Goal: Information Seeking & Learning: Learn about a topic

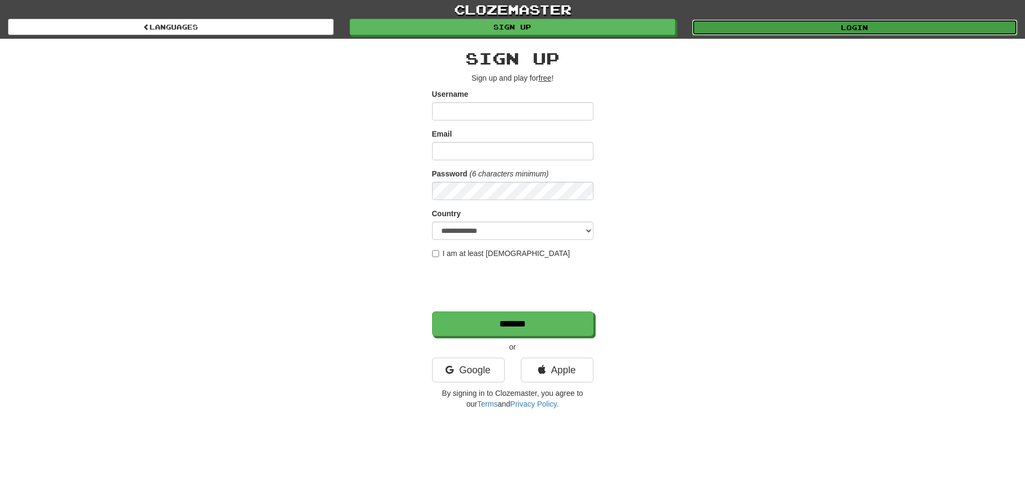
click at [827, 31] on link "Login" at bounding box center [855, 27] width 326 height 16
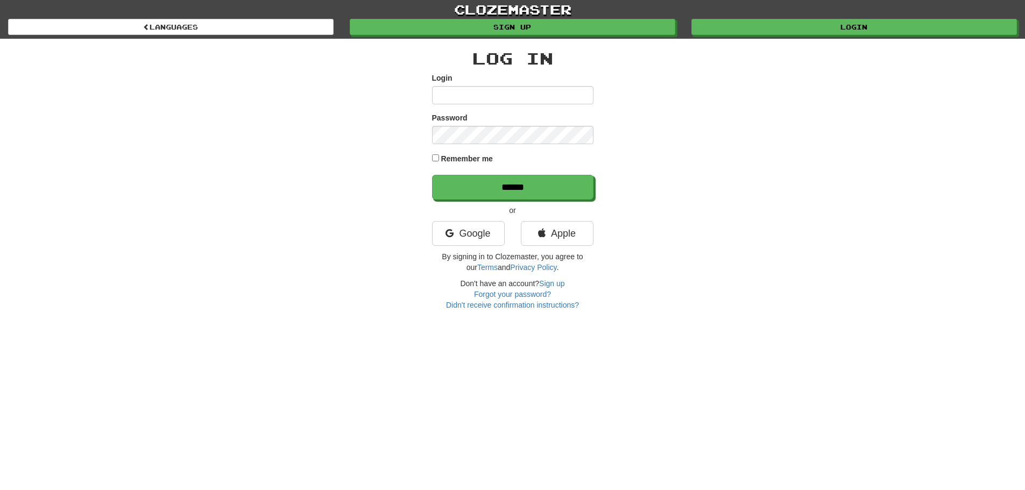
type input "**********"
click at [453, 158] on label "Remember me" at bounding box center [467, 158] width 52 height 11
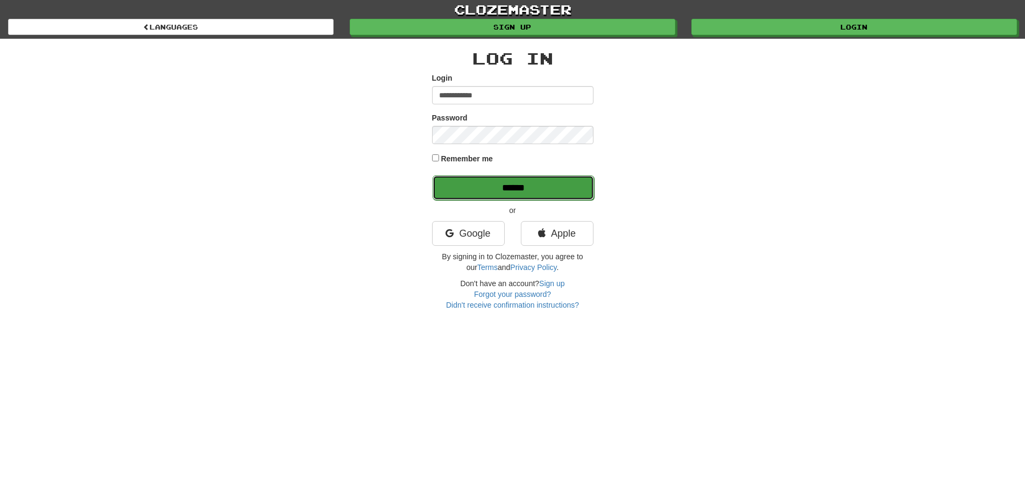
click at [505, 185] on input "******" at bounding box center [513, 187] width 161 height 25
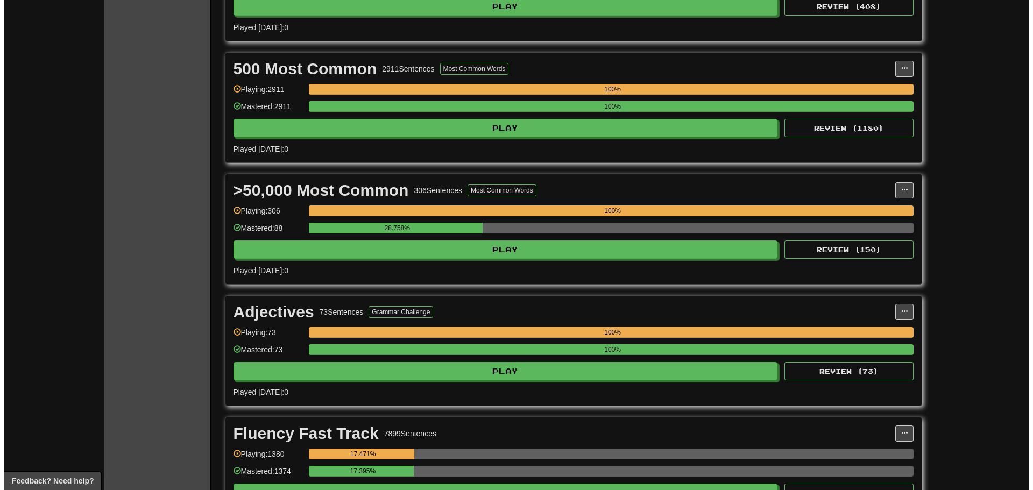
scroll to position [377, 0]
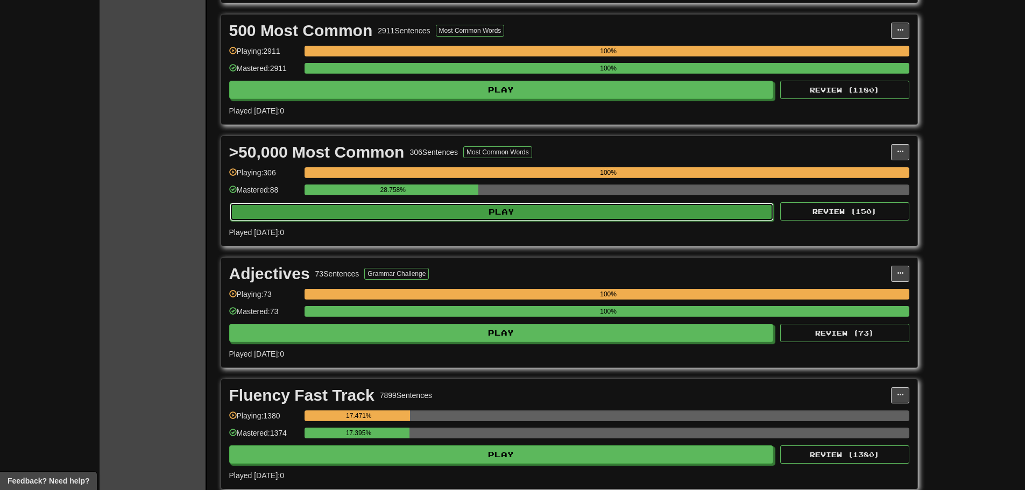
click at [690, 213] on button "Play" at bounding box center [502, 212] width 545 height 18
select select "**"
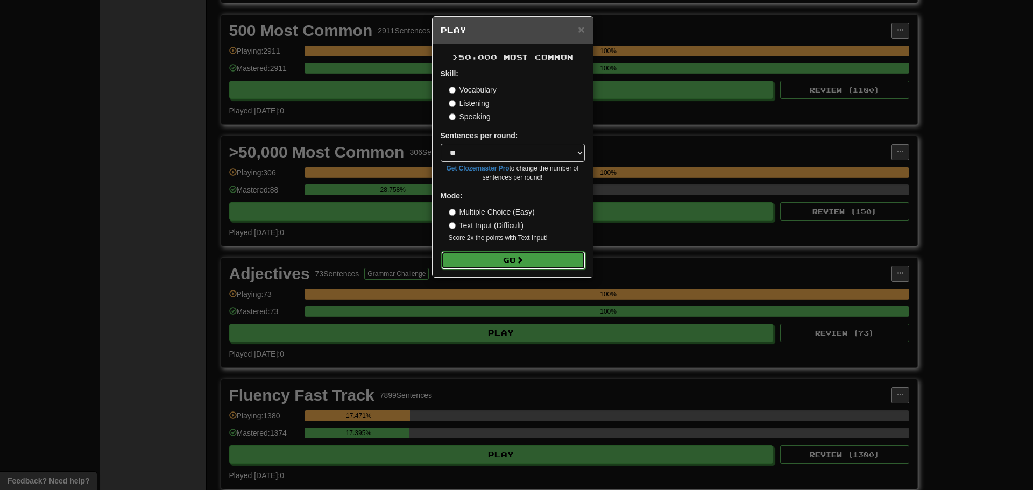
click at [505, 259] on button "Go" at bounding box center [513, 260] width 144 height 18
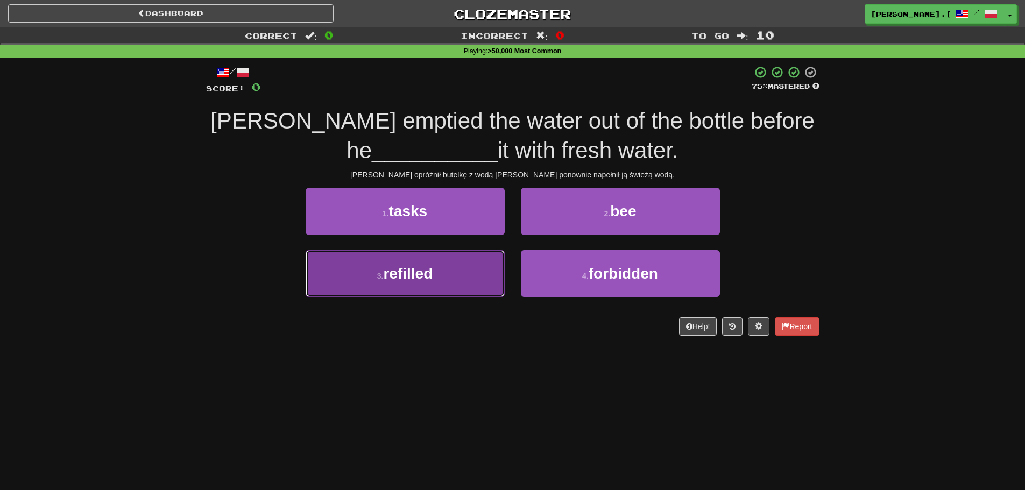
click at [399, 278] on span "refilled" at bounding box center [408, 273] width 50 height 17
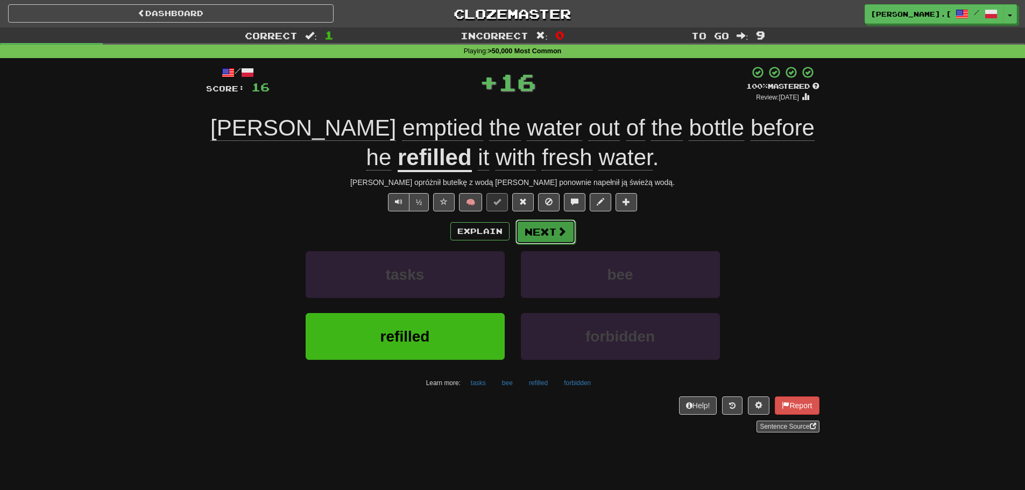
click at [559, 224] on button "Next" at bounding box center [546, 232] width 60 height 25
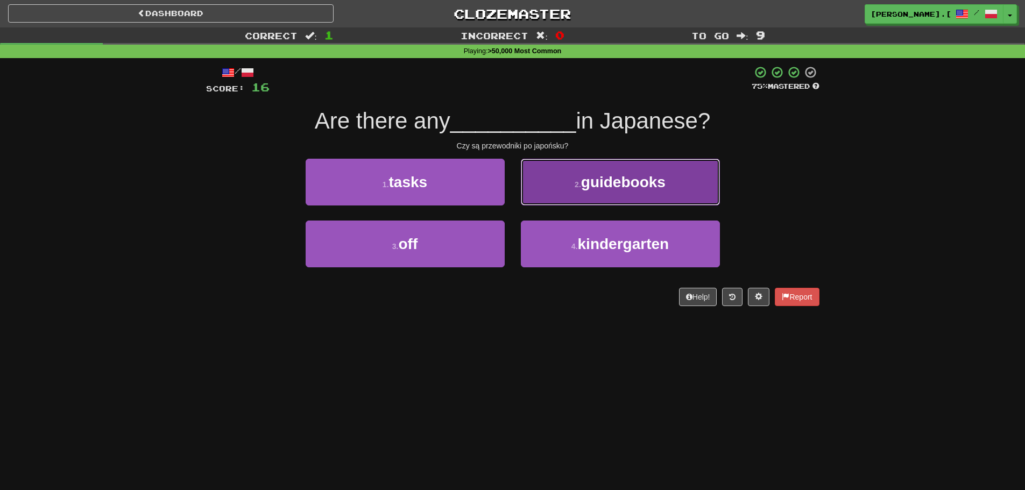
click at [631, 192] on button "2 . guidebooks" at bounding box center [620, 182] width 199 height 47
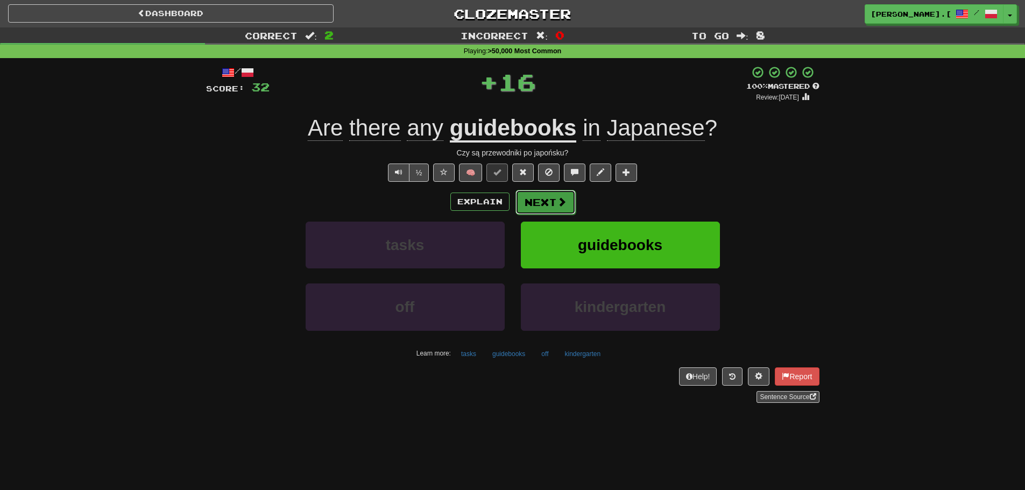
click at [545, 208] on button "Next" at bounding box center [546, 202] width 60 height 25
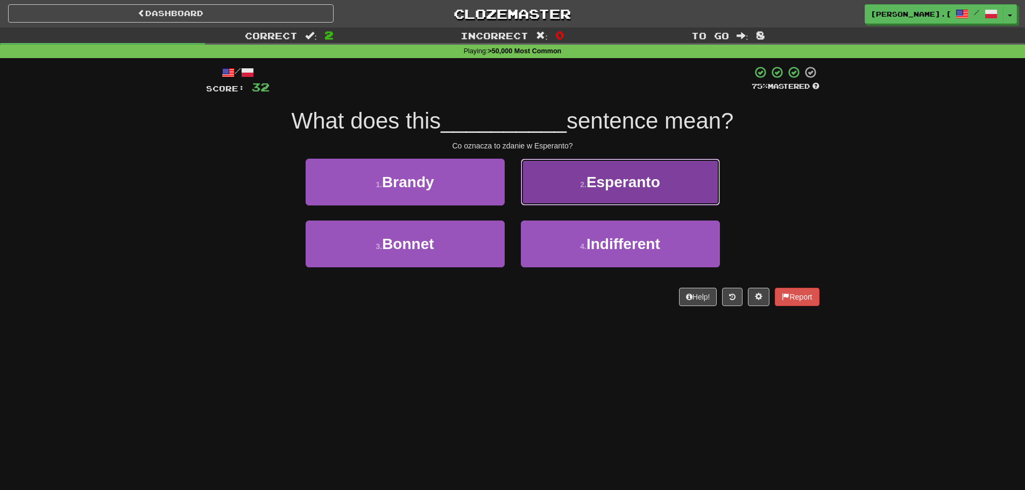
click at [665, 188] on button "2 . Esperanto" at bounding box center [620, 182] width 199 height 47
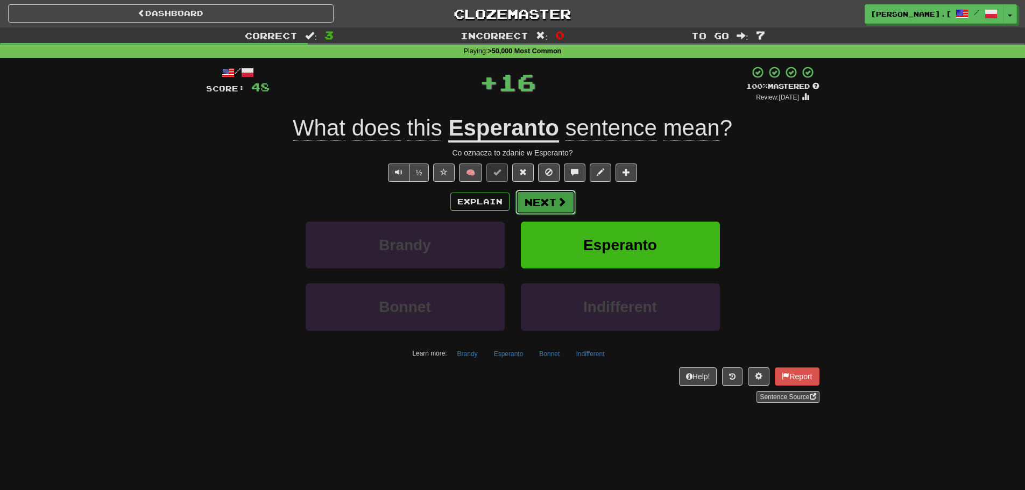
click at [550, 210] on button "Next" at bounding box center [546, 202] width 60 height 25
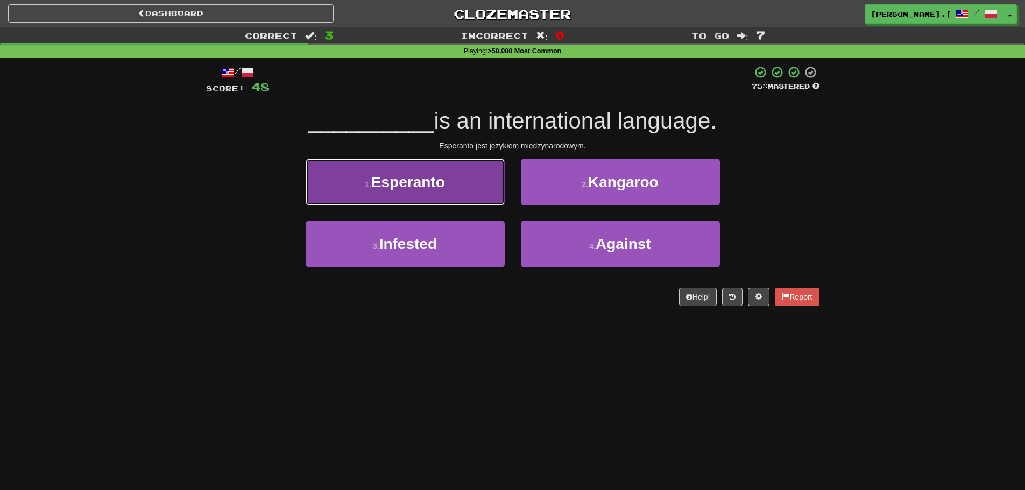
click at [385, 199] on button "1 . Esperanto" at bounding box center [405, 182] width 199 height 47
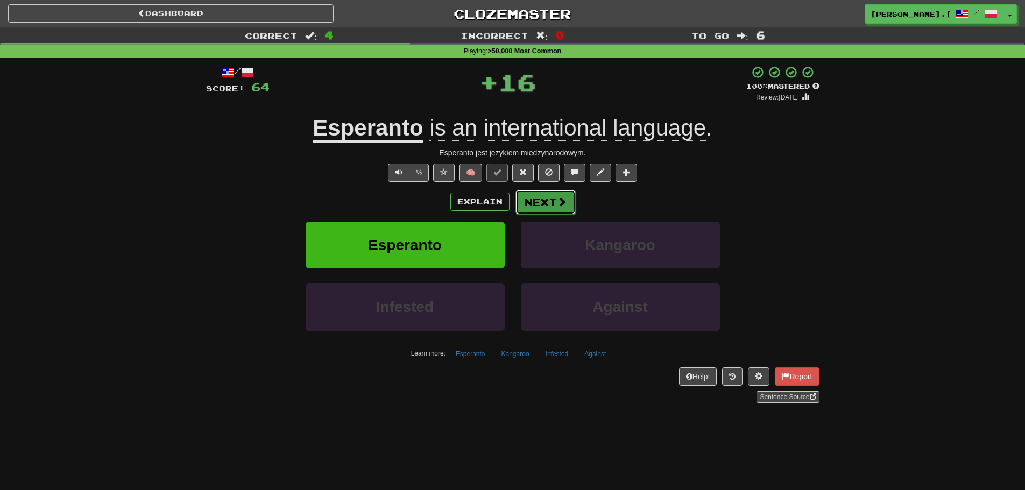
click at [569, 210] on button "Next" at bounding box center [546, 202] width 60 height 25
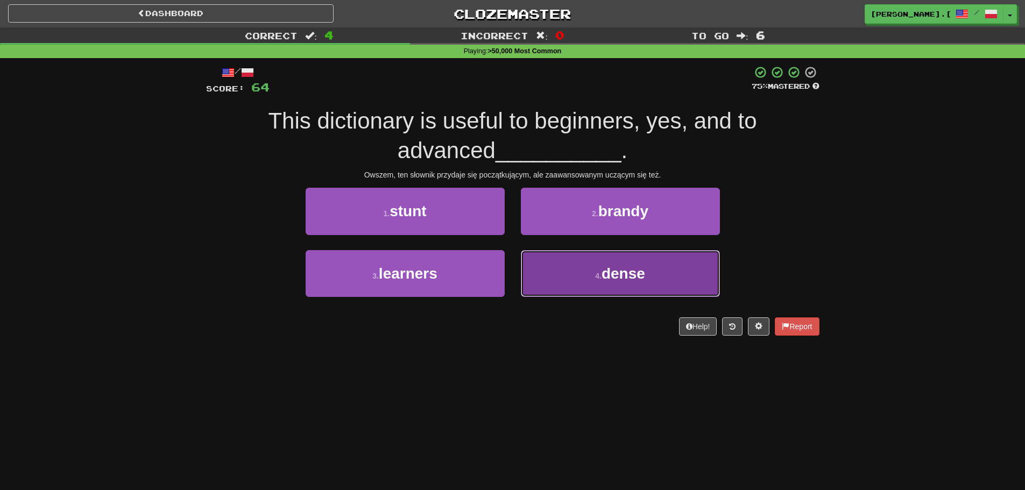
click at [592, 276] on button "4 . dense" at bounding box center [620, 273] width 199 height 47
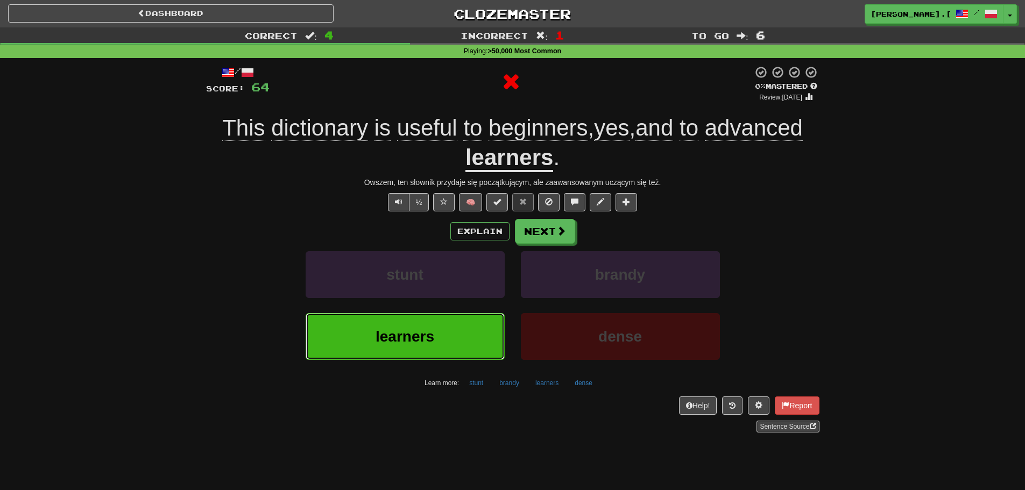
click at [426, 334] on span "learners" at bounding box center [405, 336] width 59 height 17
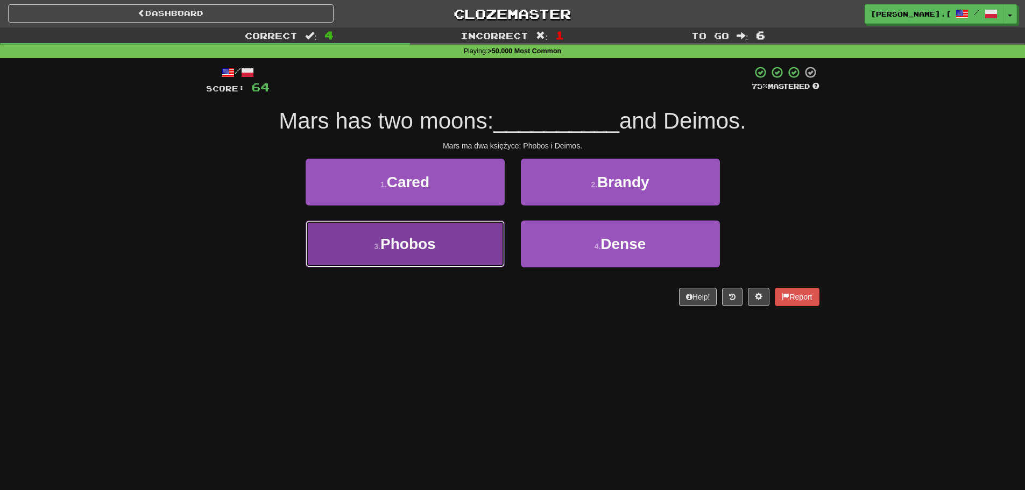
click at [442, 255] on button "3 . Phobos" at bounding box center [405, 244] width 199 height 47
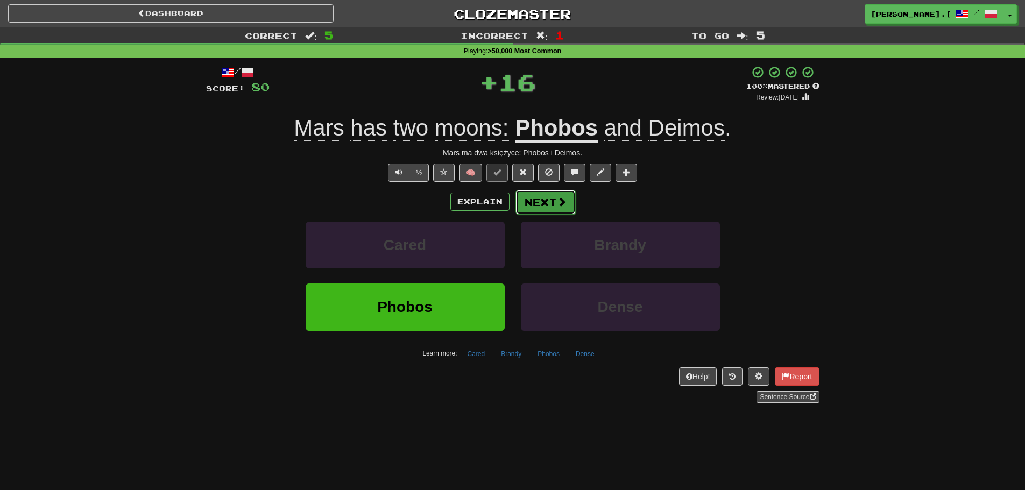
click at [541, 206] on button "Next" at bounding box center [546, 202] width 60 height 25
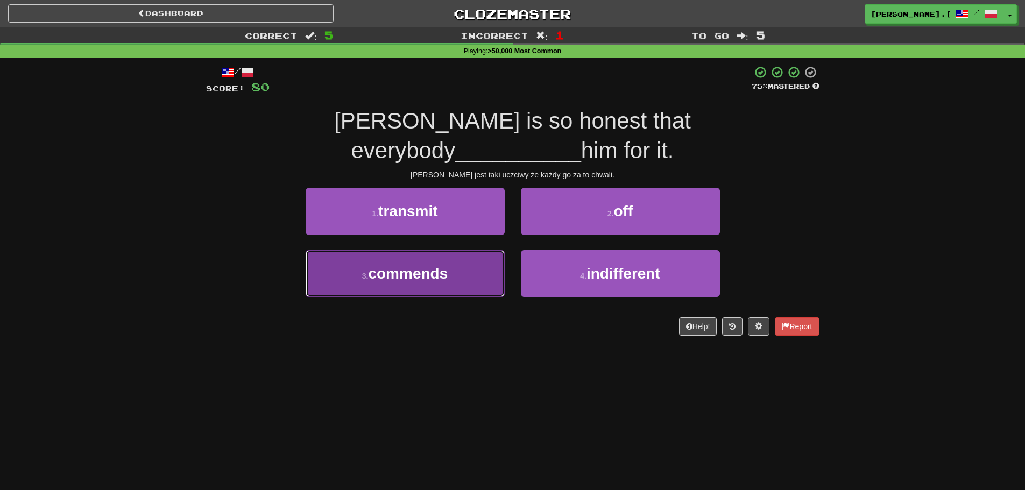
click at [405, 265] on span "commends" at bounding box center [408, 273] width 80 height 17
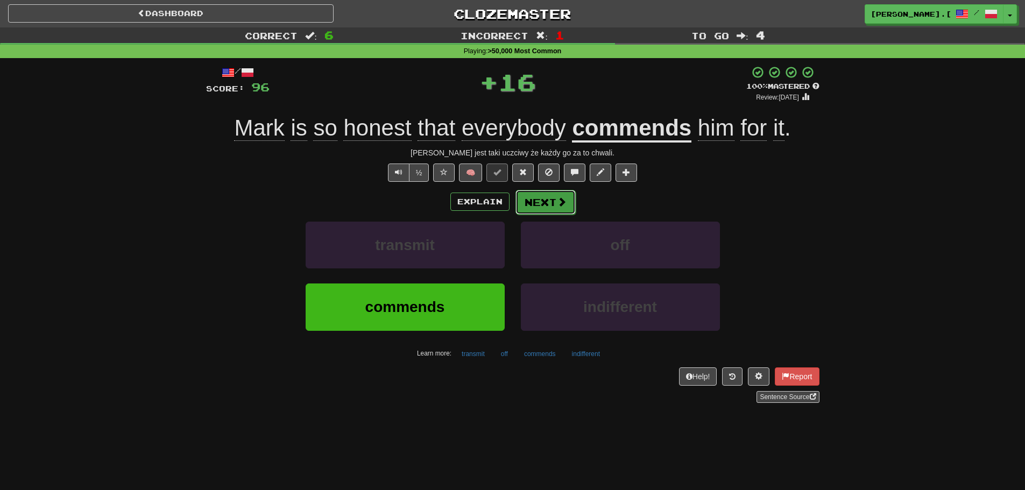
click at [544, 203] on button "Next" at bounding box center [546, 202] width 60 height 25
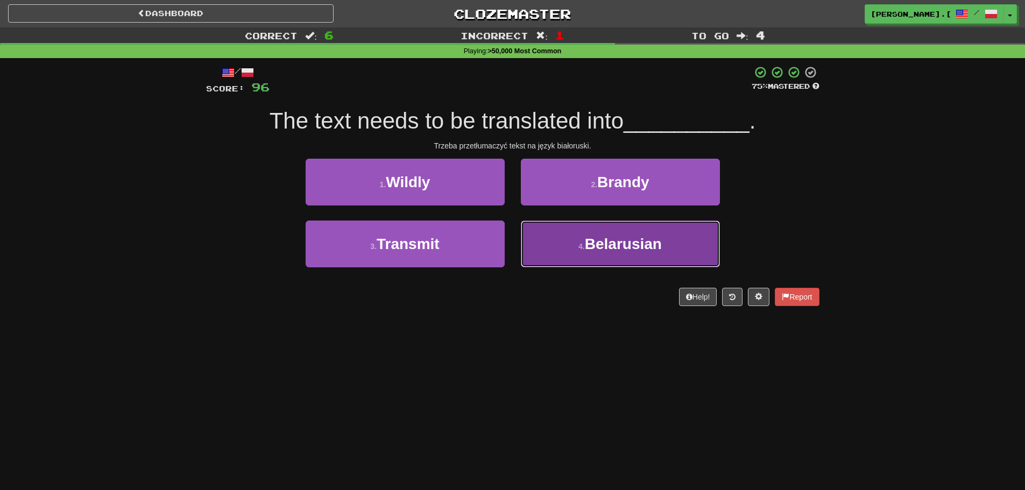
click at [579, 260] on button "4 . Belarusian" at bounding box center [620, 244] width 199 height 47
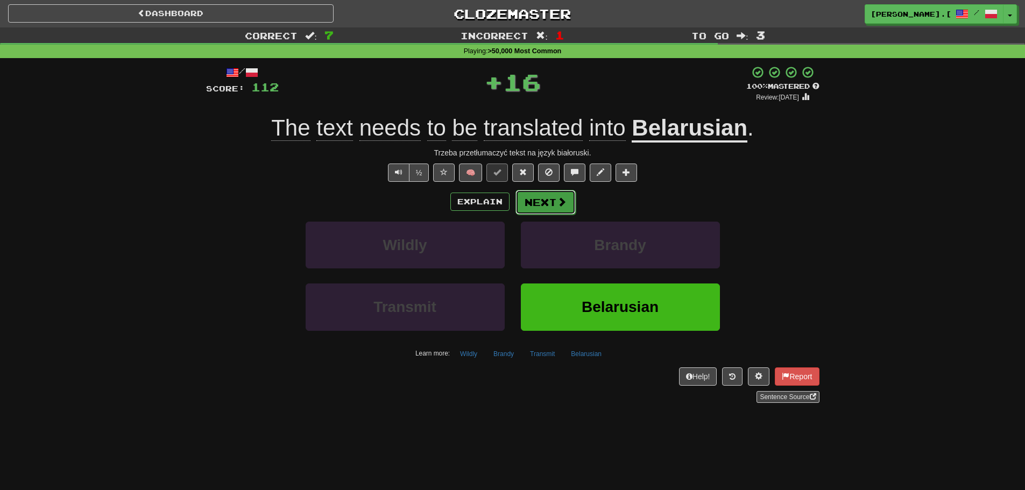
click at [550, 203] on button "Next" at bounding box center [546, 202] width 60 height 25
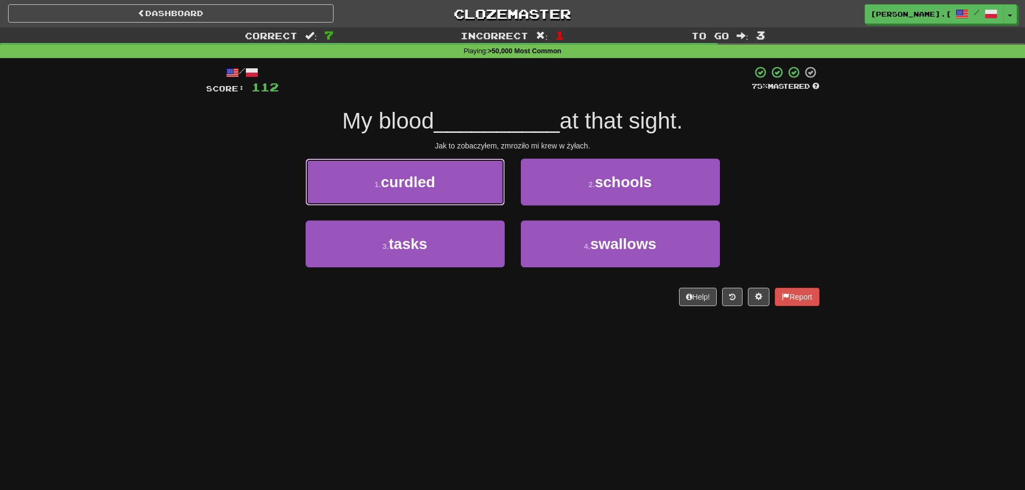
click at [435, 183] on span "curdled" at bounding box center [408, 182] width 54 height 17
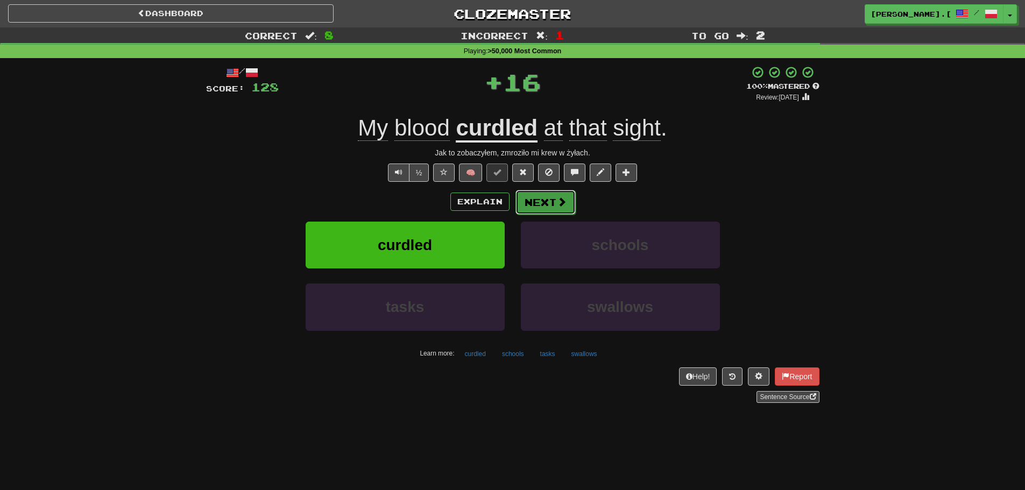
click at [564, 201] on span at bounding box center [562, 202] width 10 height 10
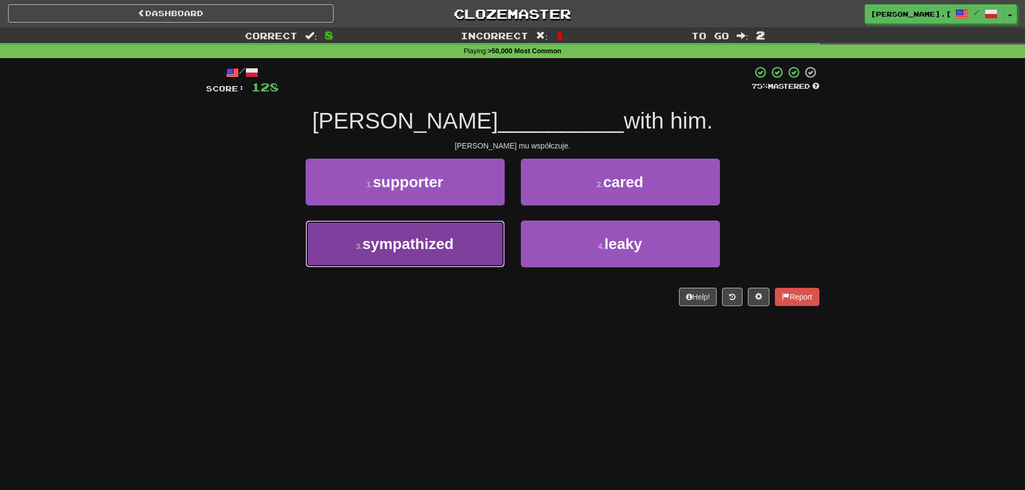
click at [438, 242] on span "sympathized" at bounding box center [409, 244] width 92 height 17
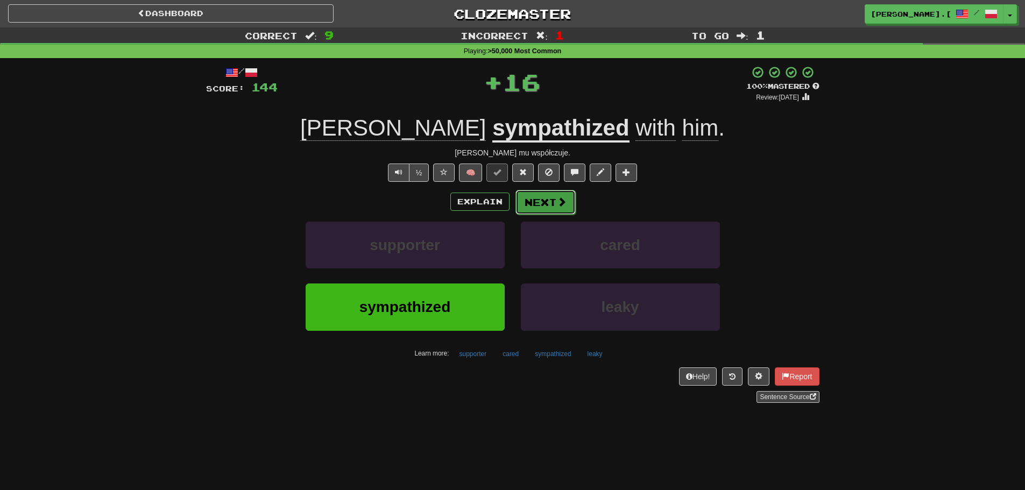
click at [562, 195] on button "Next" at bounding box center [546, 202] width 60 height 25
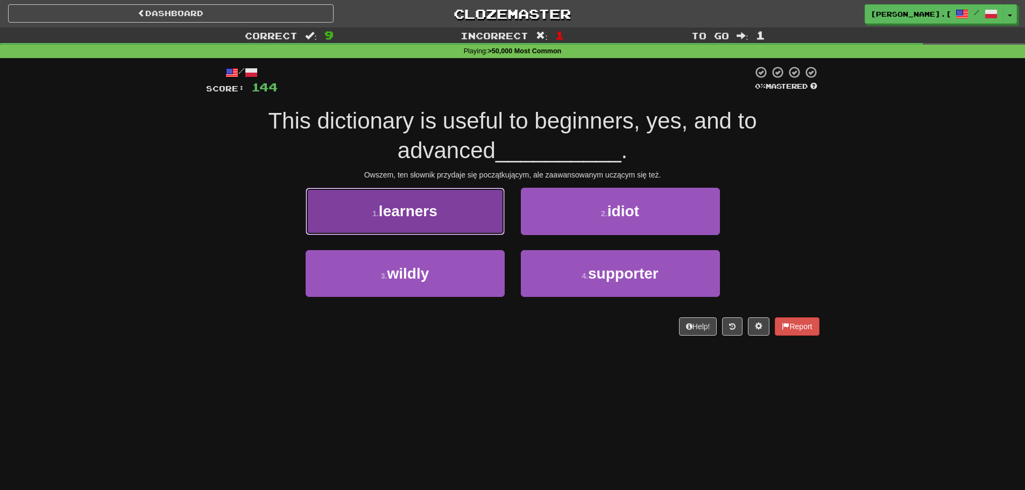
click at [413, 214] on span "learners" at bounding box center [408, 211] width 59 height 17
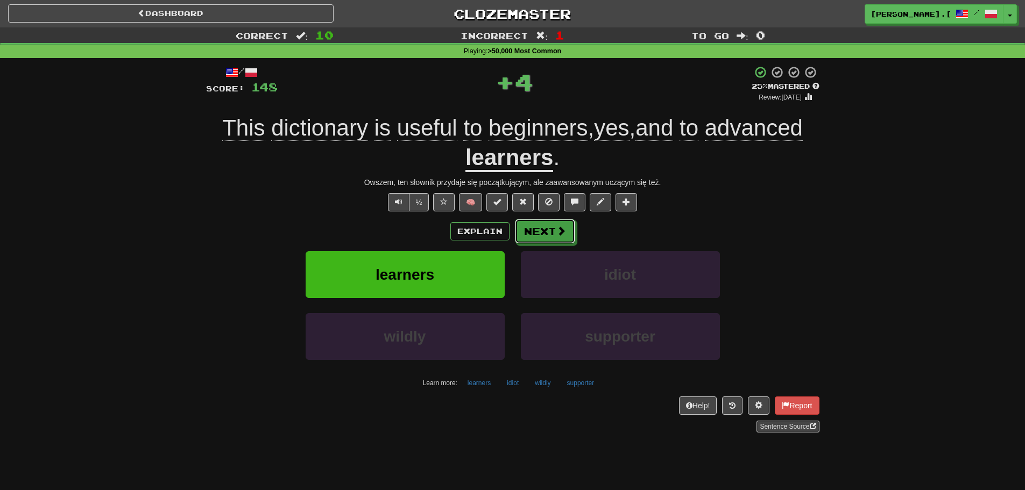
click at [546, 222] on button "Next" at bounding box center [545, 231] width 60 height 25
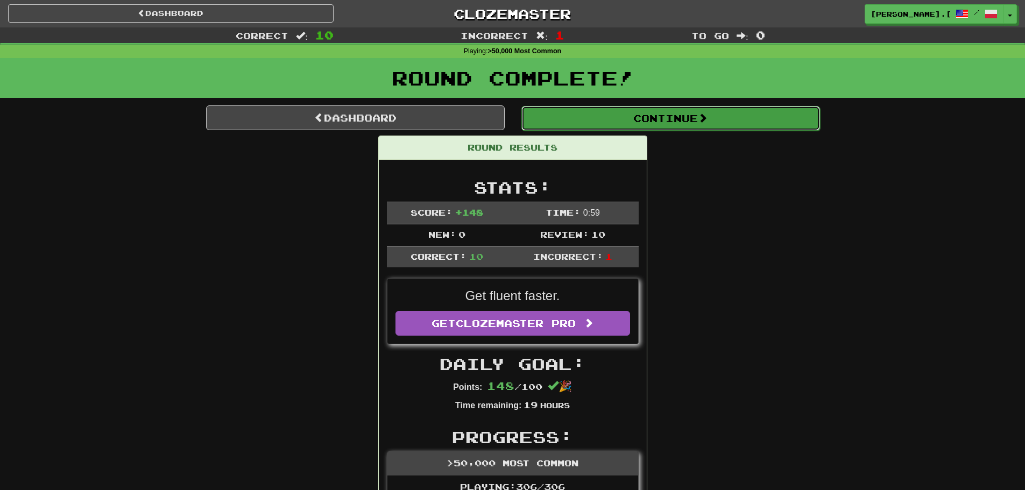
click at [738, 117] on button "Continue" at bounding box center [671, 118] width 299 height 25
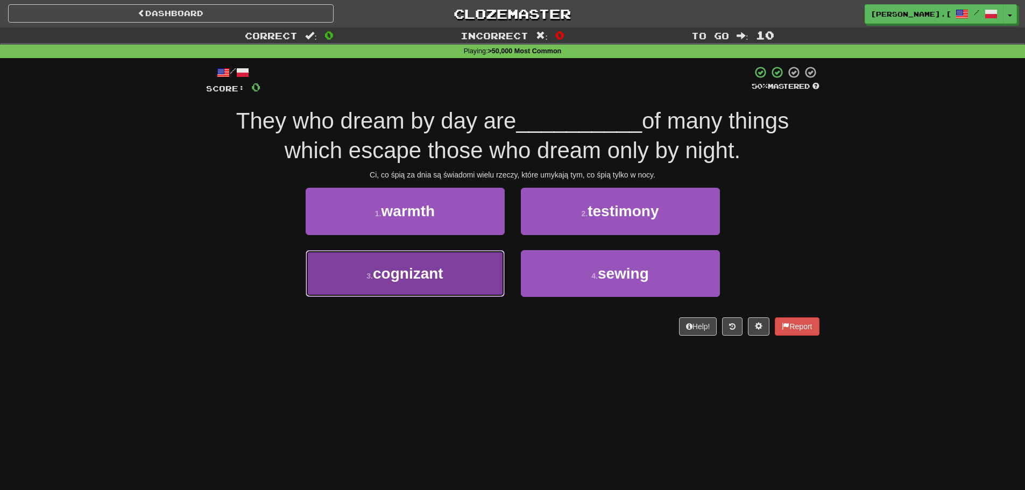
click at [375, 277] on span "cognizant" at bounding box center [408, 273] width 71 height 17
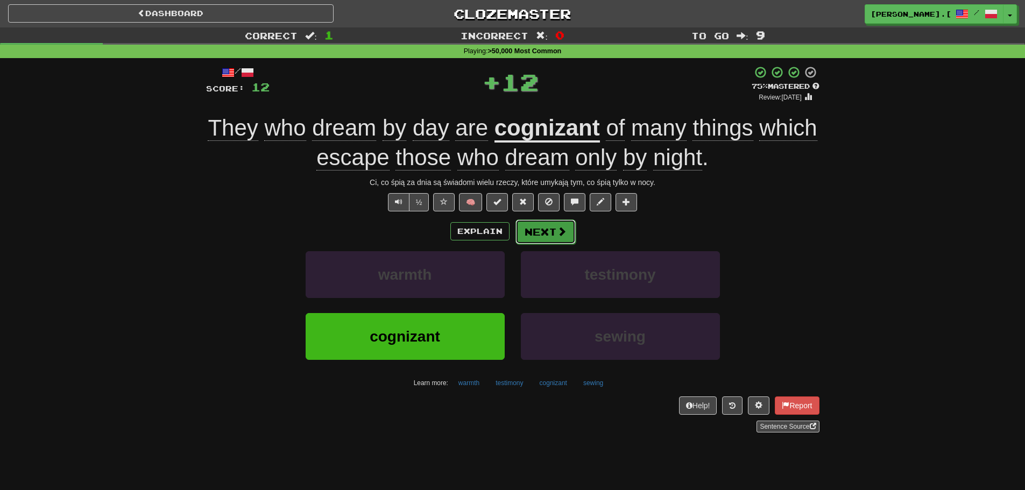
click at [538, 236] on button "Next" at bounding box center [546, 232] width 60 height 25
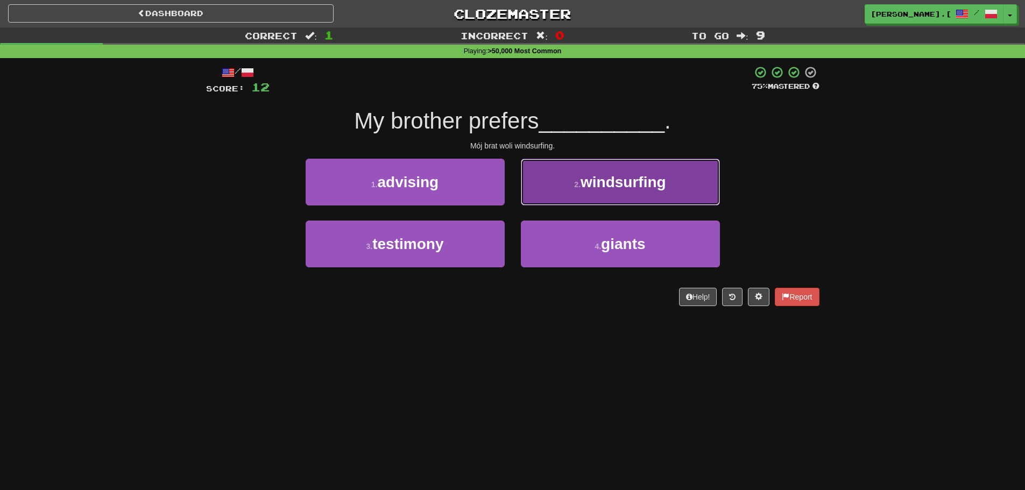
click at [595, 194] on button "2 . windsurfing" at bounding box center [620, 182] width 199 height 47
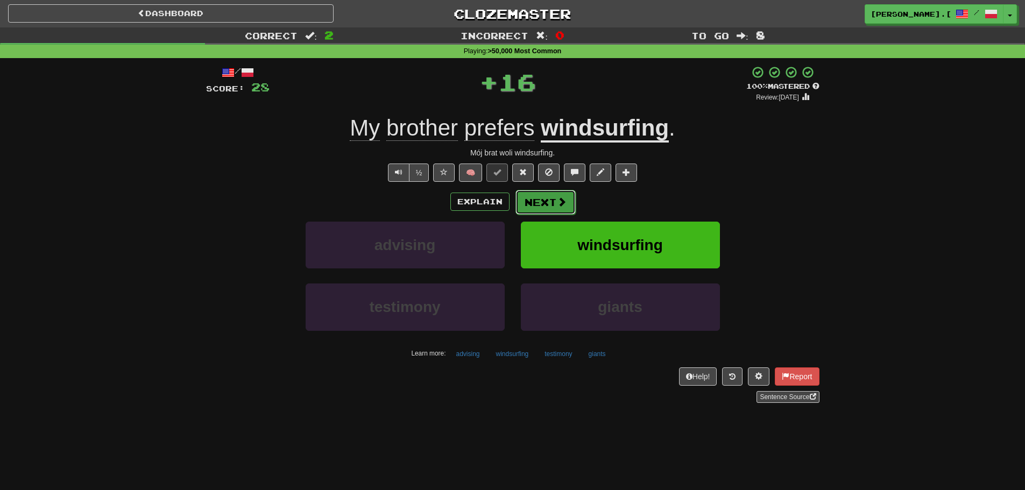
click at [560, 205] on span at bounding box center [562, 202] width 10 height 10
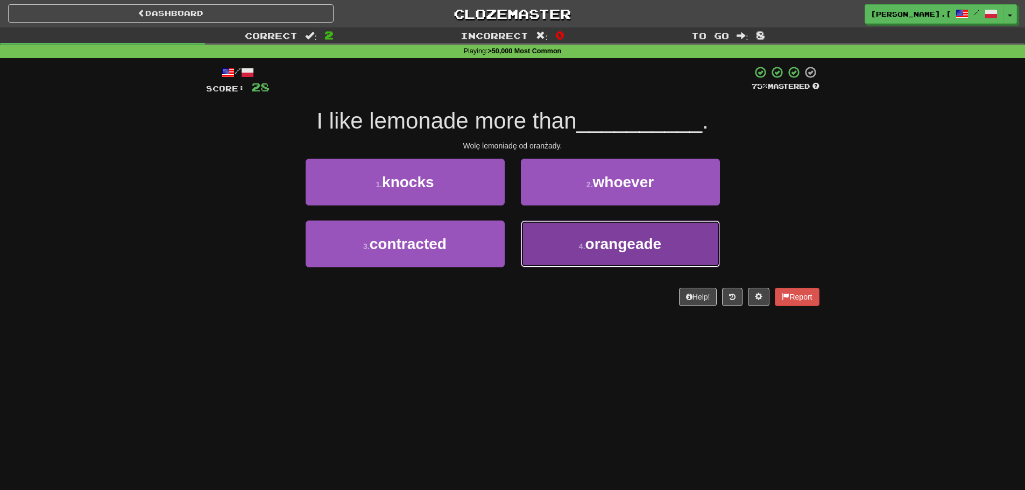
click at [589, 249] on span "orangeade" at bounding box center [624, 244] width 76 height 17
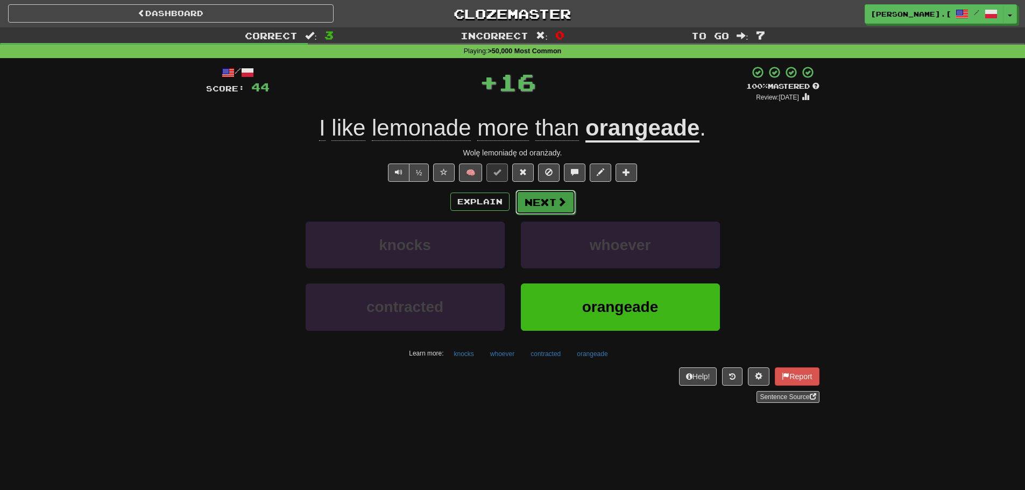
click at [557, 205] on span at bounding box center [562, 202] width 10 height 10
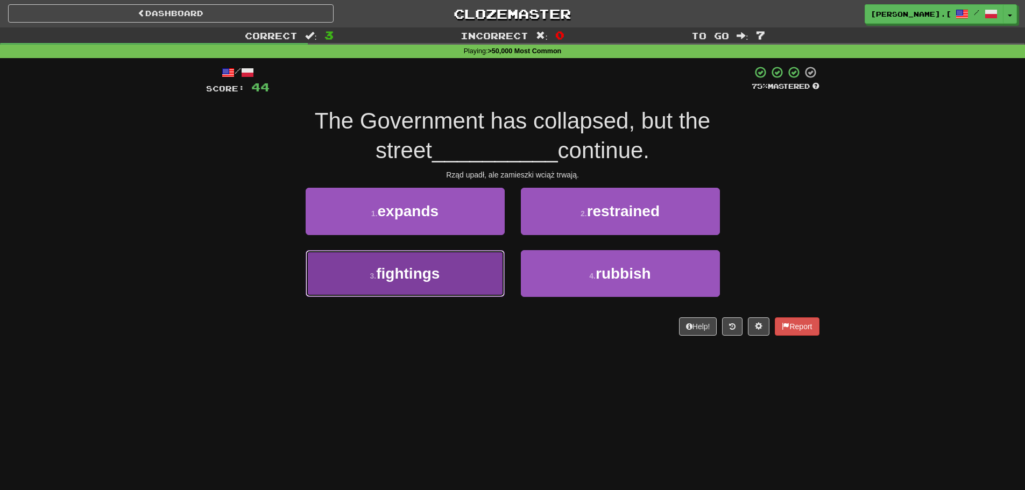
click at [451, 271] on button "3 . fightings" at bounding box center [405, 273] width 199 height 47
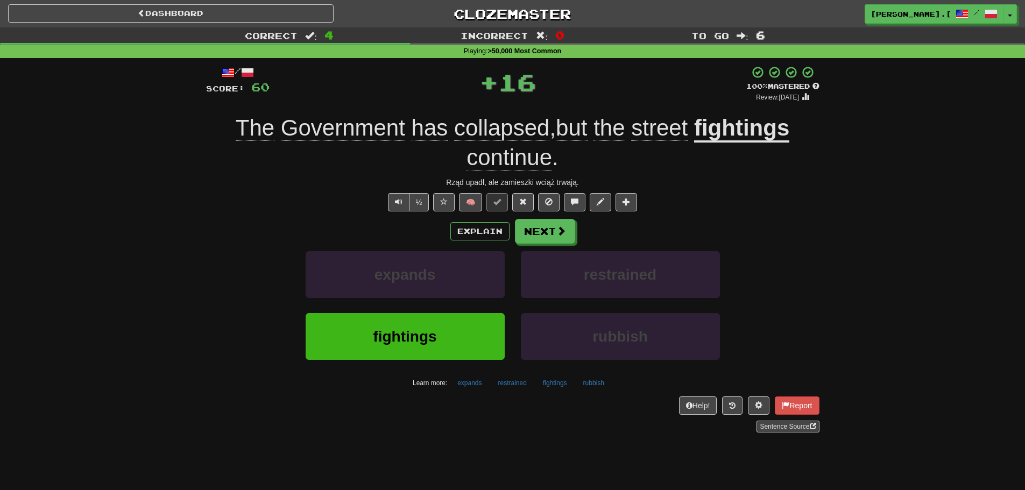
click at [579, 216] on div "/ Score: 60 + 16 100 % Mastered Review: 2026-03-15 The Government has collapsed…" at bounding box center [513, 249] width 614 height 367
click at [567, 226] on button "Next" at bounding box center [546, 232] width 60 height 25
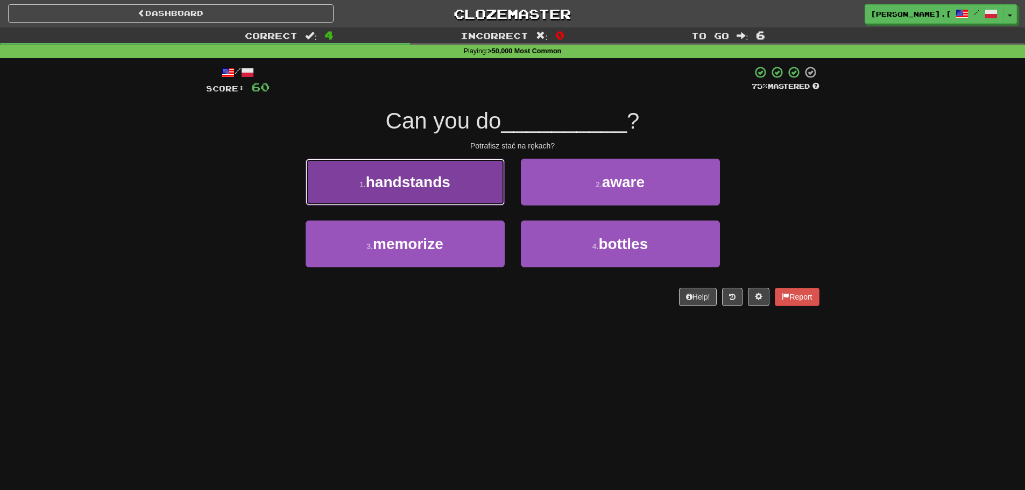
click at [442, 181] on span "handstands" at bounding box center [408, 182] width 85 height 17
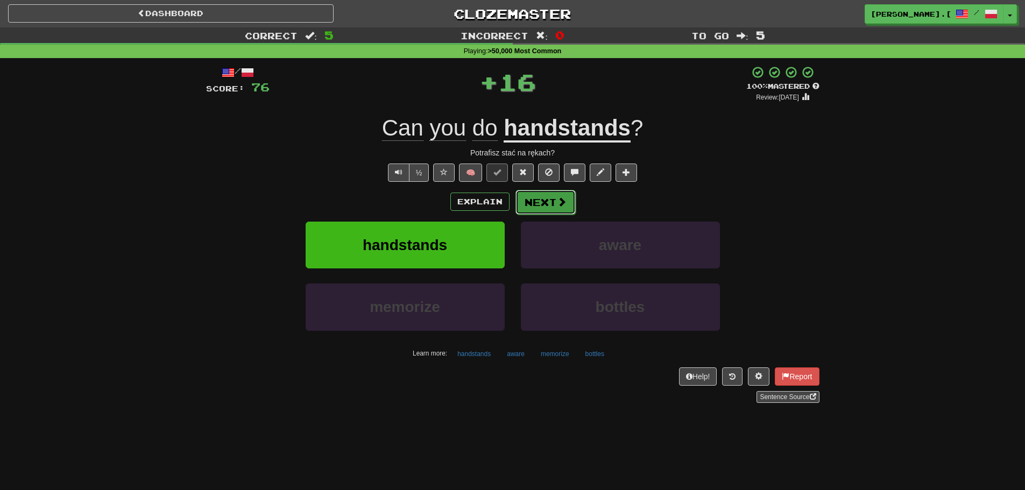
click at [550, 201] on button "Next" at bounding box center [546, 202] width 60 height 25
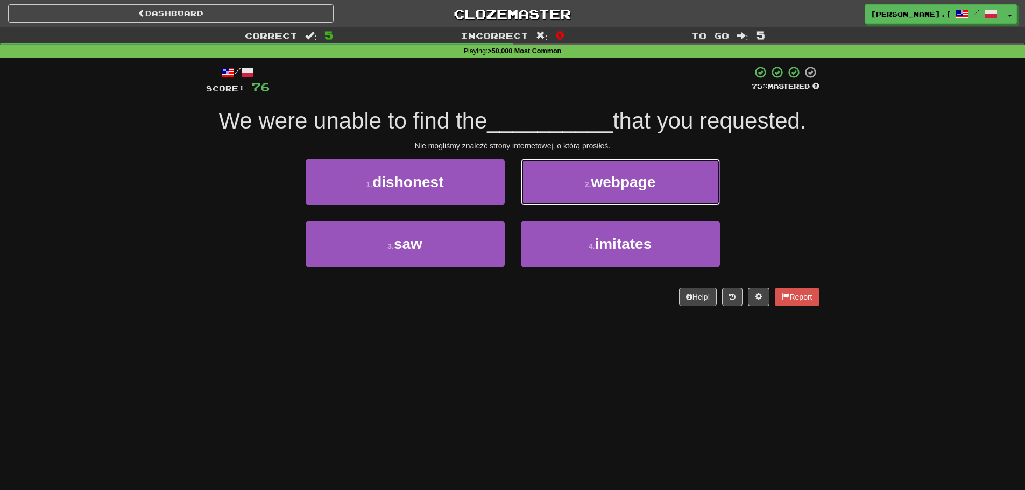
click at [641, 188] on span "webpage" at bounding box center [623, 182] width 65 height 17
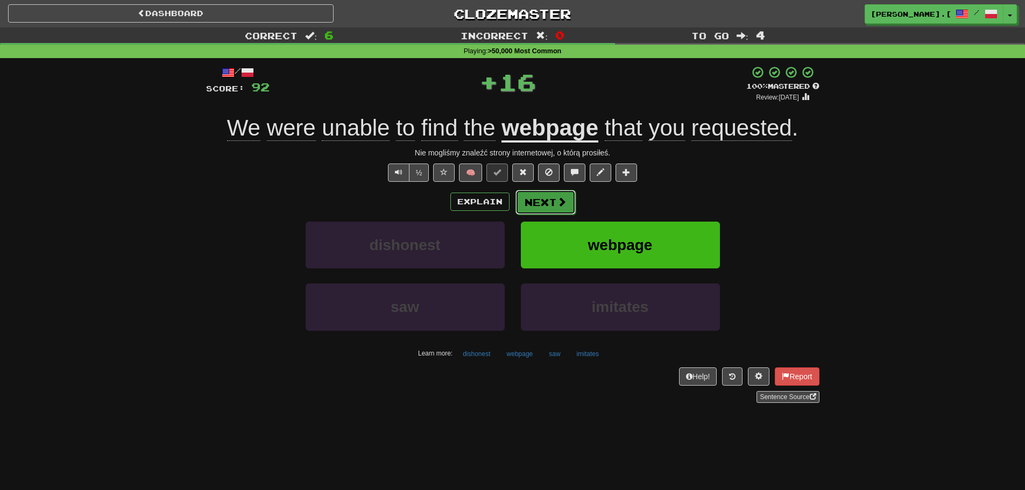
click at [557, 200] on span at bounding box center [562, 202] width 10 height 10
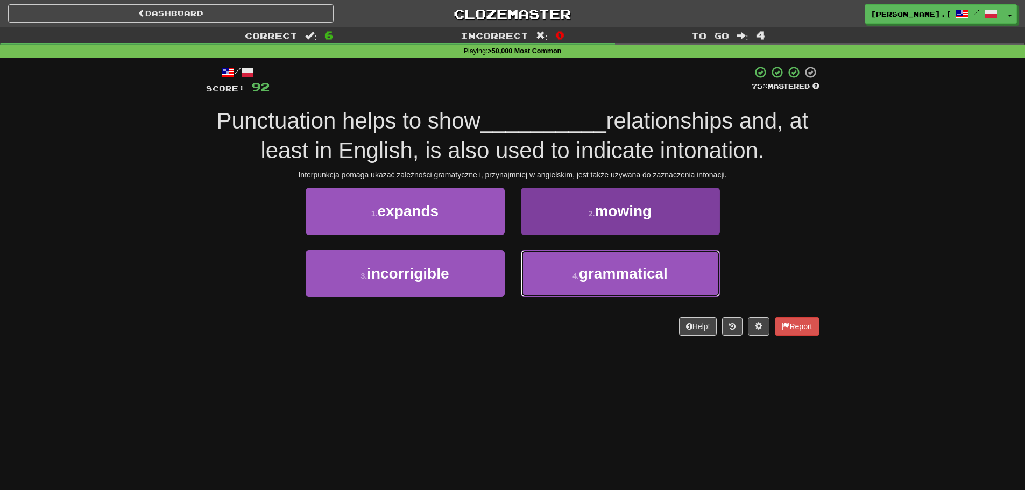
click at [606, 275] on span "grammatical" at bounding box center [623, 273] width 89 height 17
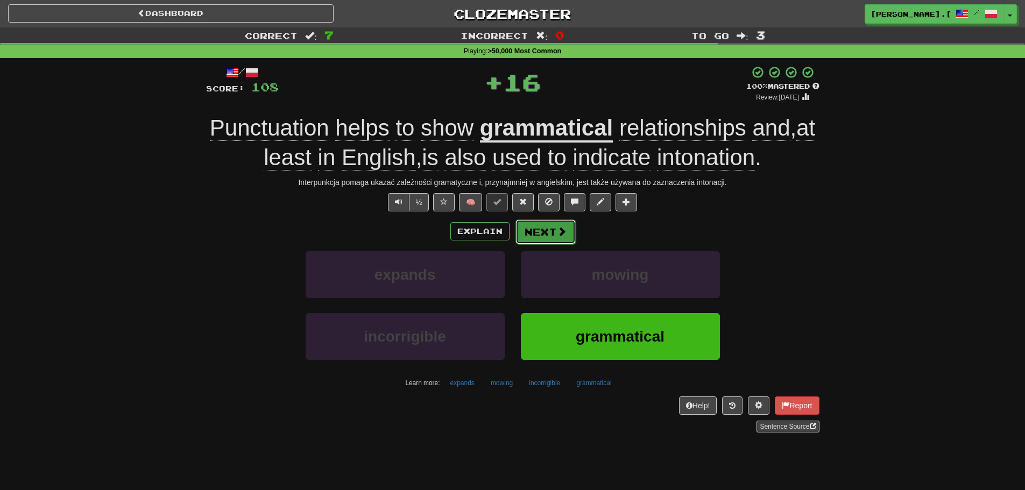
click at [557, 228] on span at bounding box center [562, 232] width 10 height 10
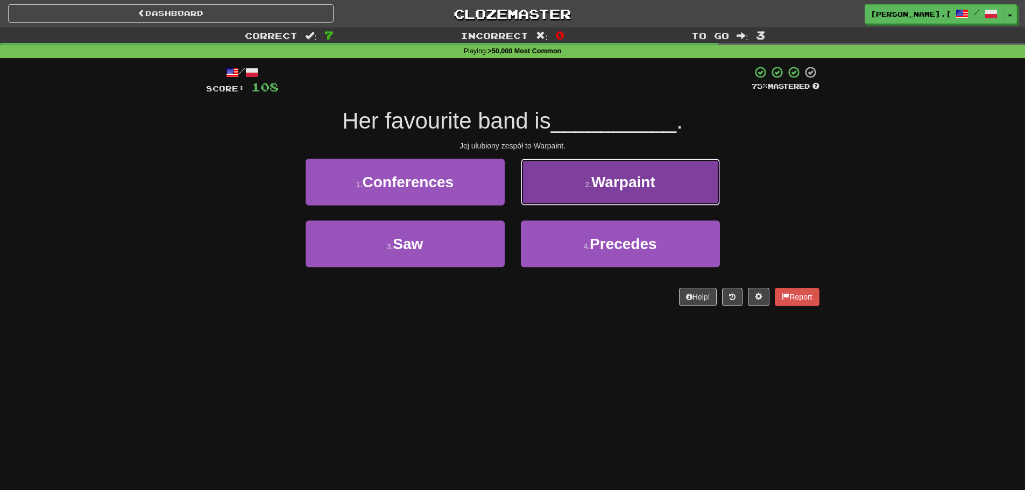
click at [674, 185] on button "2 . Warpaint" at bounding box center [620, 182] width 199 height 47
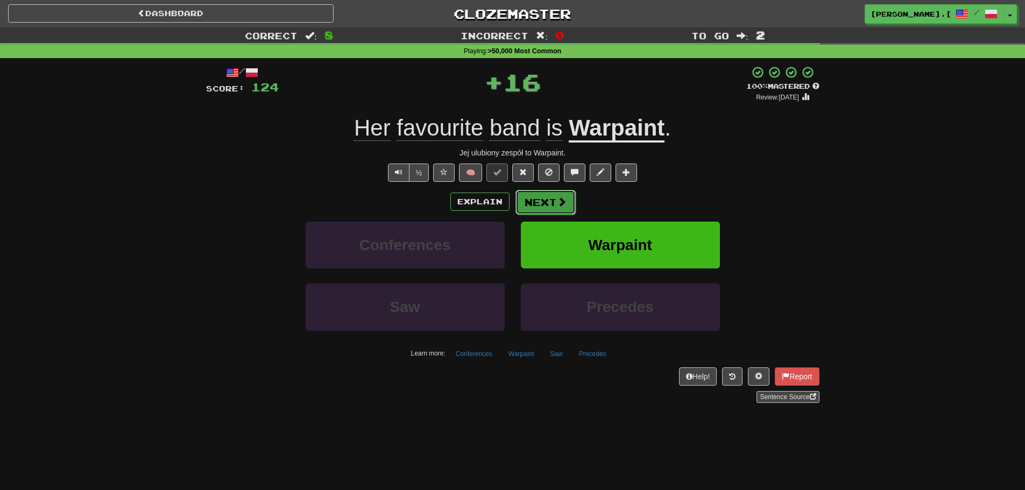
click at [560, 195] on button "Next" at bounding box center [546, 202] width 60 height 25
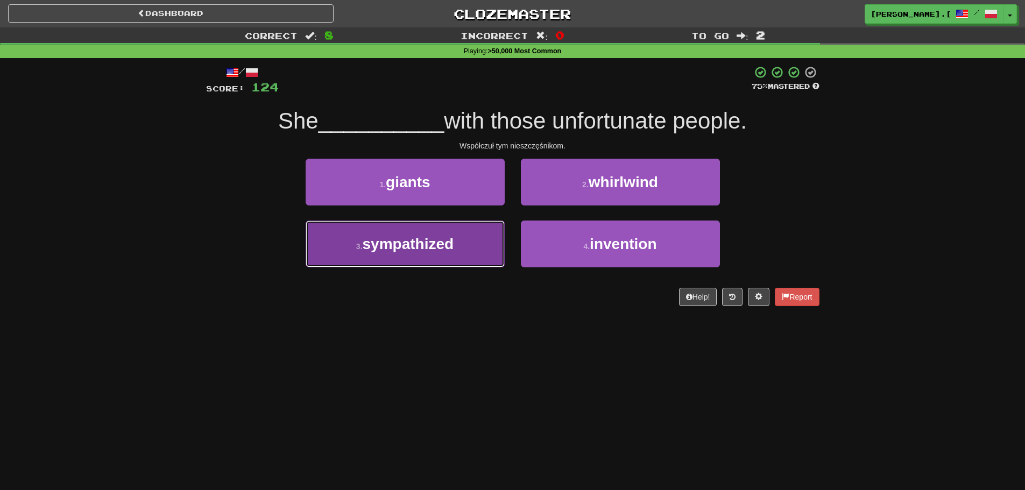
click at [482, 244] on button "3 . sympathized" at bounding box center [405, 244] width 199 height 47
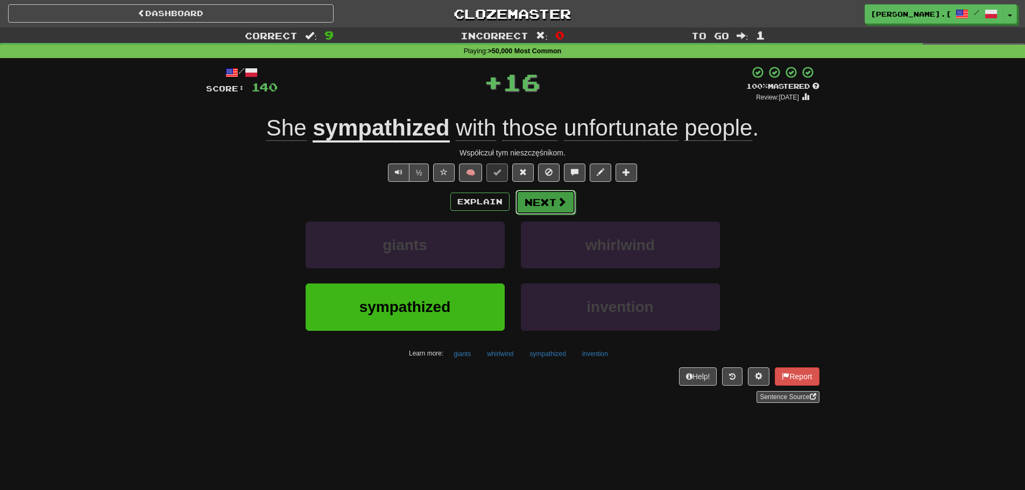
click at [555, 206] on button "Next" at bounding box center [546, 202] width 60 height 25
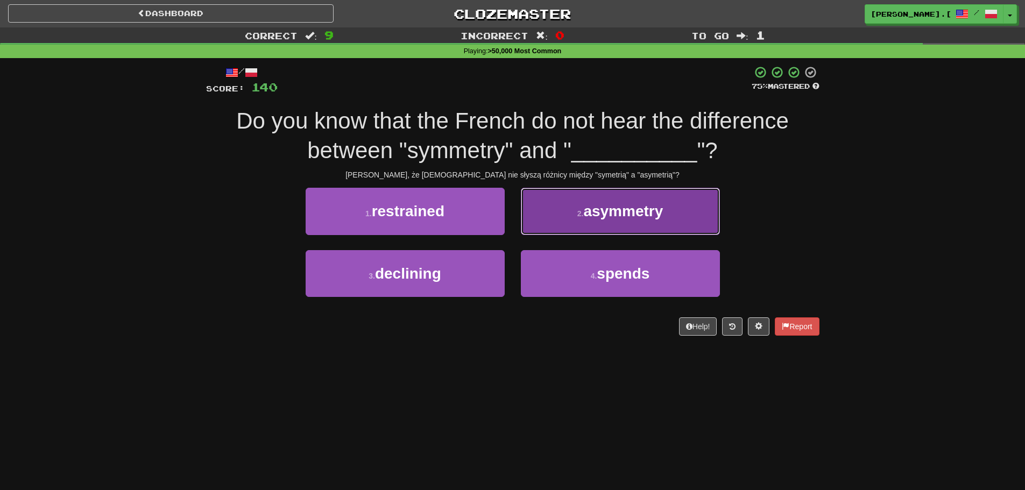
click at [611, 214] on span "asymmetry" at bounding box center [623, 211] width 80 height 17
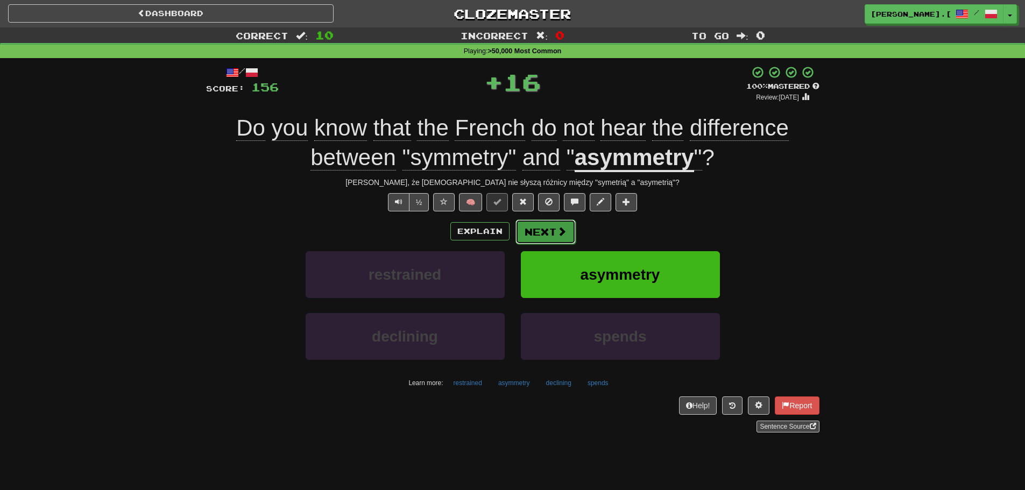
click at [544, 230] on button "Next" at bounding box center [546, 232] width 60 height 25
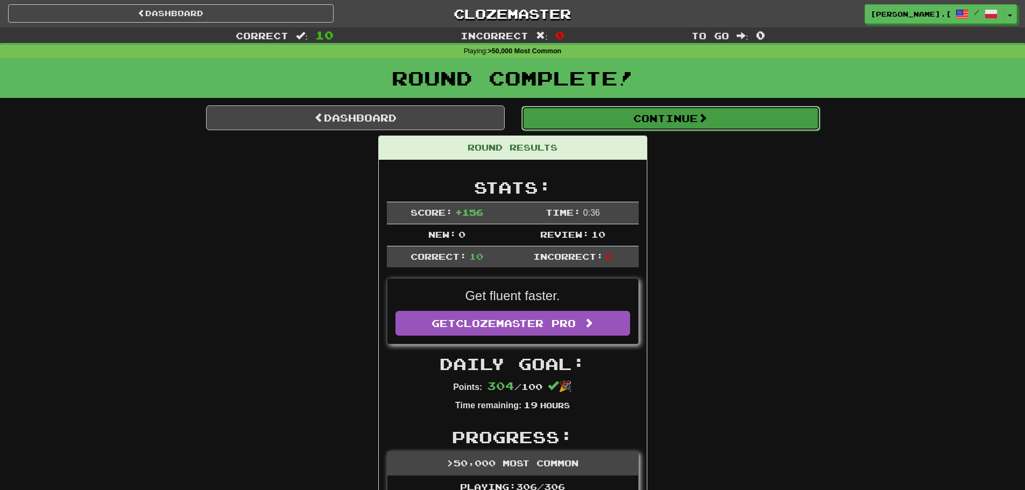
click at [702, 124] on button "Continue" at bounding box center [671, 118] width 299 height 25
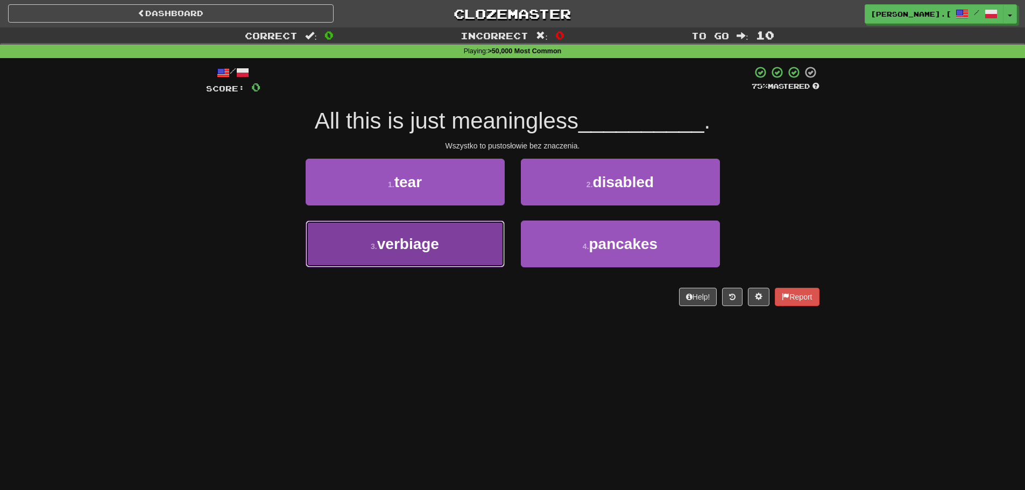
click at [457, 236] on button "3 . verbiage" at bounding box center [405, 244] width 199 height 47
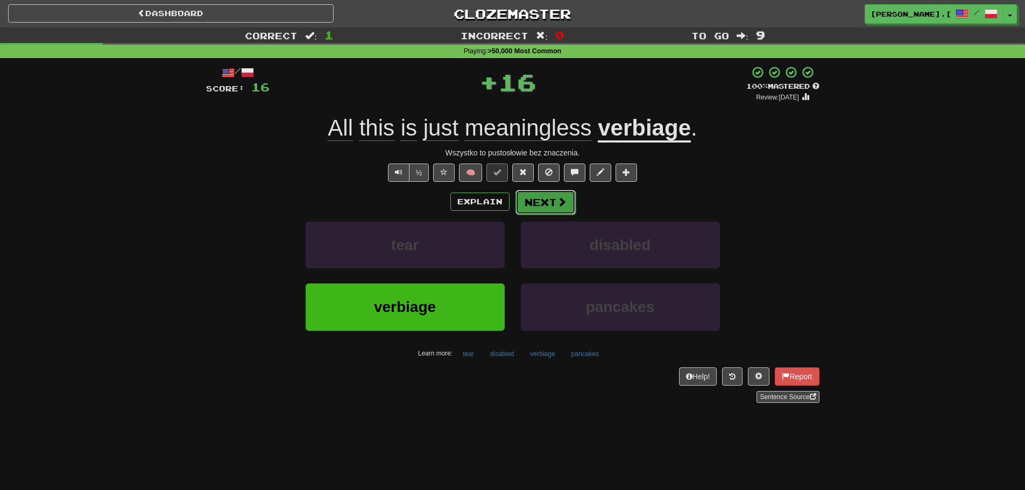
click at [551, 201] on button "Next" at bounding box center [546, 202] width 60 height 25
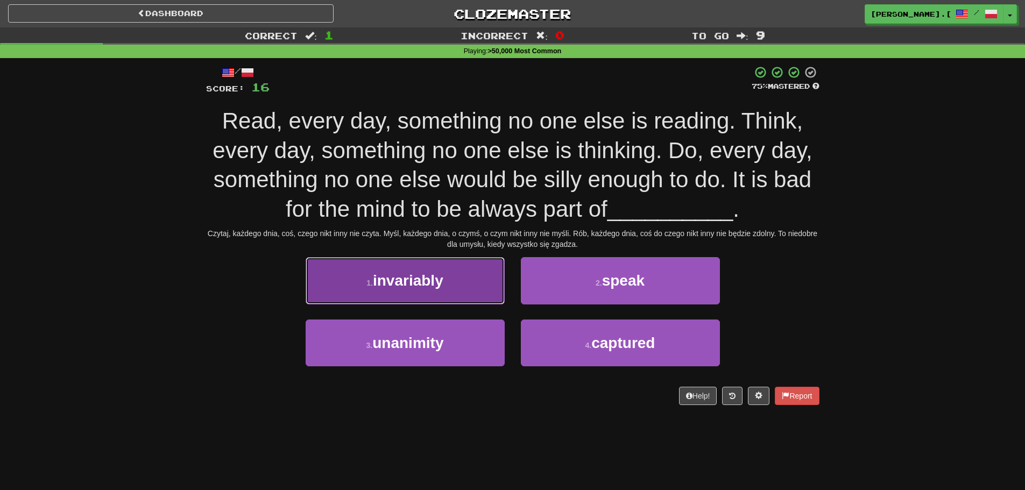
click at [370, 291] on button "1 . invariably" at bounding box center [405, 280] width 199 height 47
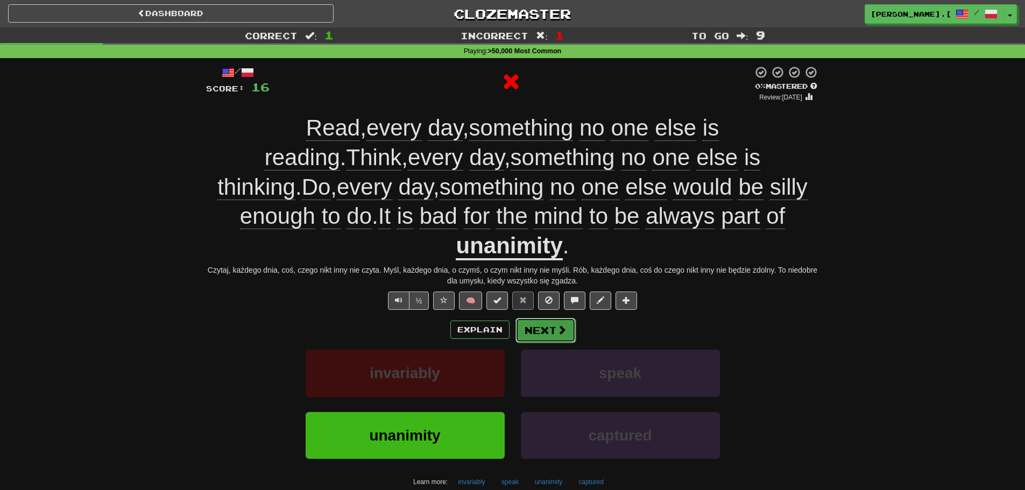
click at [560, 325] on span at bounding box center [562, 330] width 10 height 10
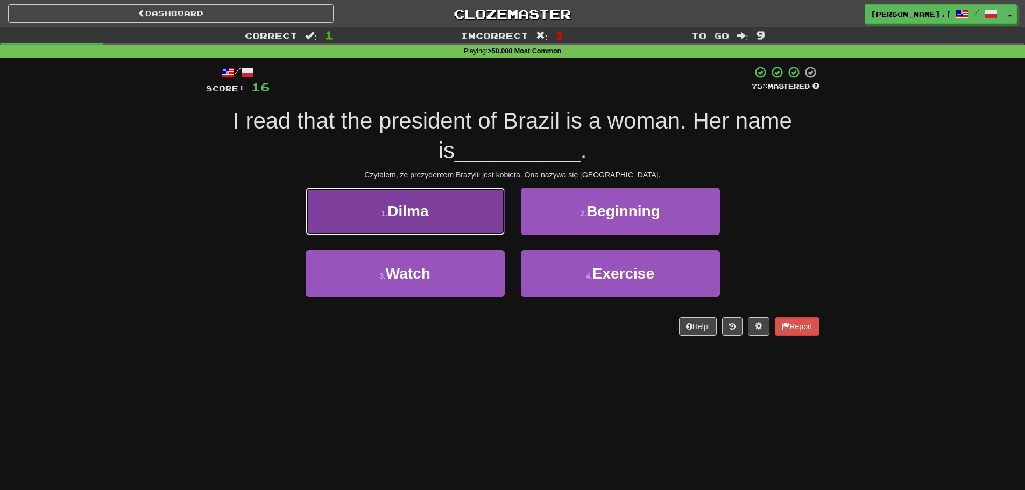
click at [458, 216] on button "1 . Dilma" at bounding box center [405, 211] width 199 height 47
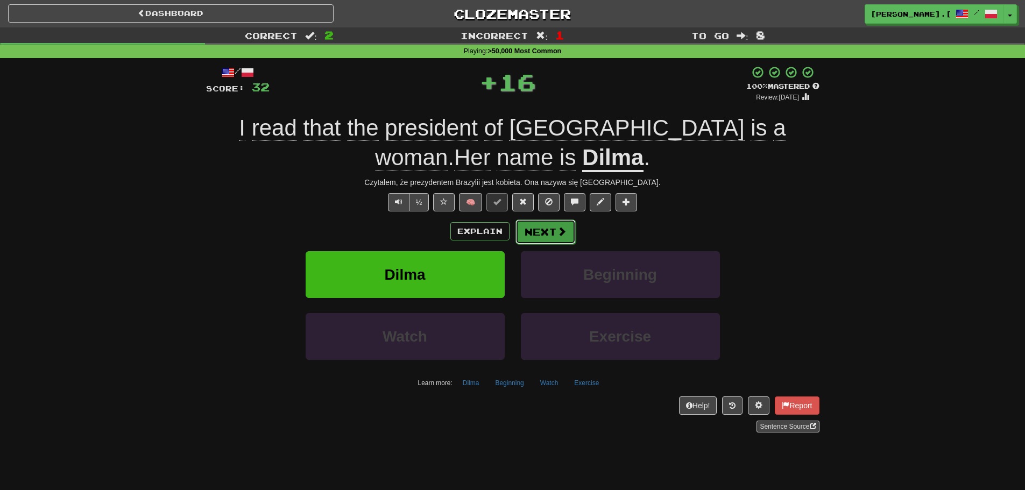
click at [546, 231] on button "Next" at bounding box center [546, 232] width 60 height 25
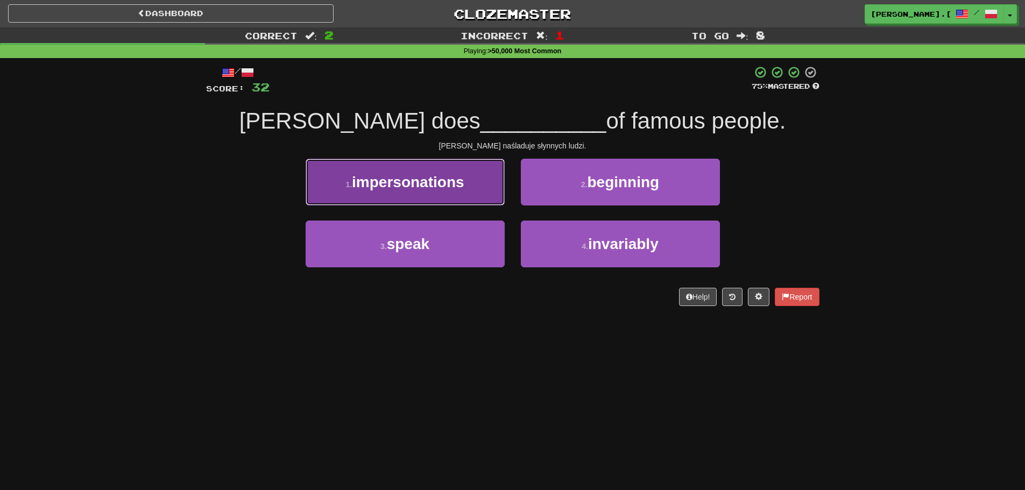
click at [458, 197] on button "1 . impersonations" at bounding box center [405, 182] width 199 height 47
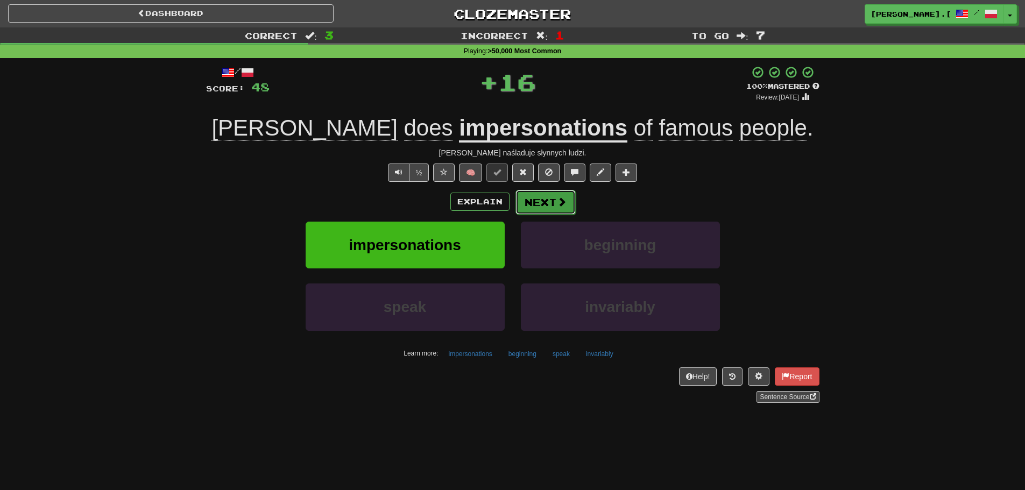
click at [553, 214] on button "Next" at bounding box center [546, 202] width 60 height 25
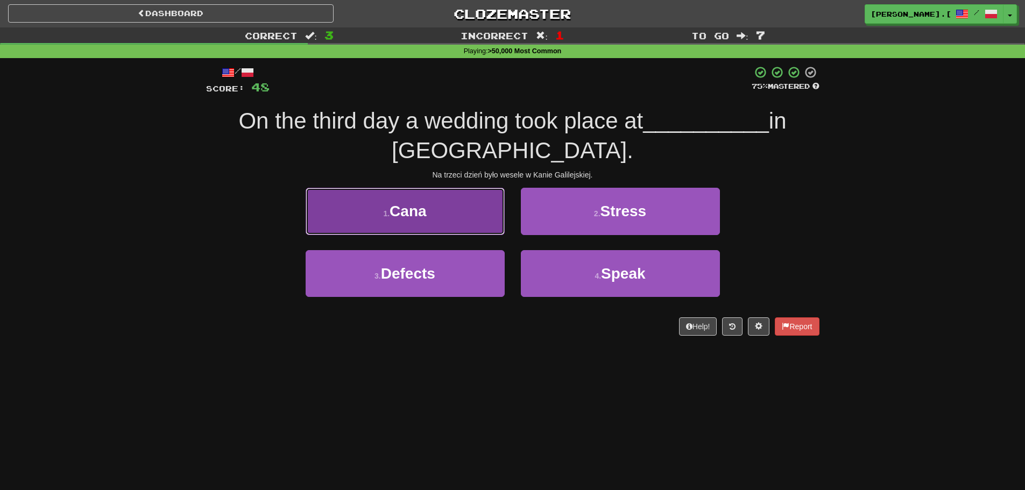
click at [444, 212] on button "1 . Cana" at bounding box center [405, 211] width 199 height 47
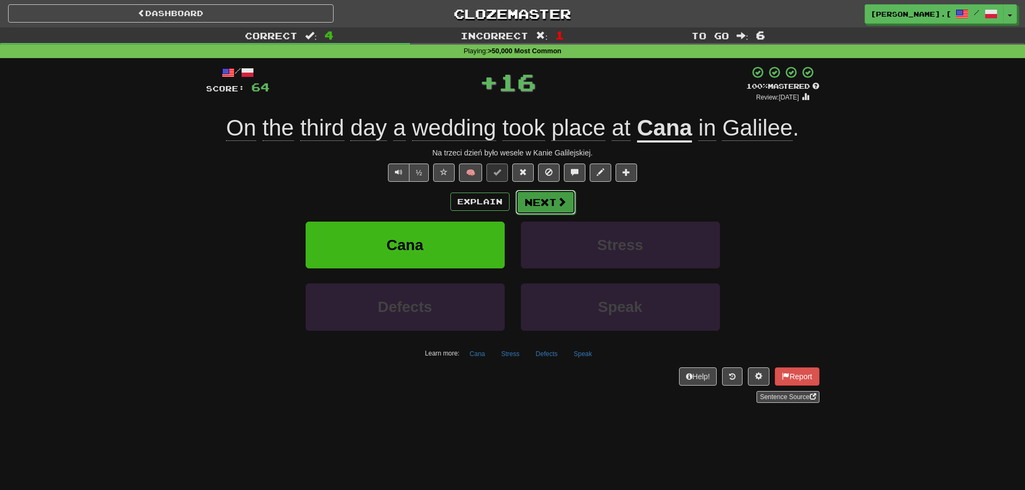
click at [558, 203] on span at bounding box center [562, 202] width 10 height 10
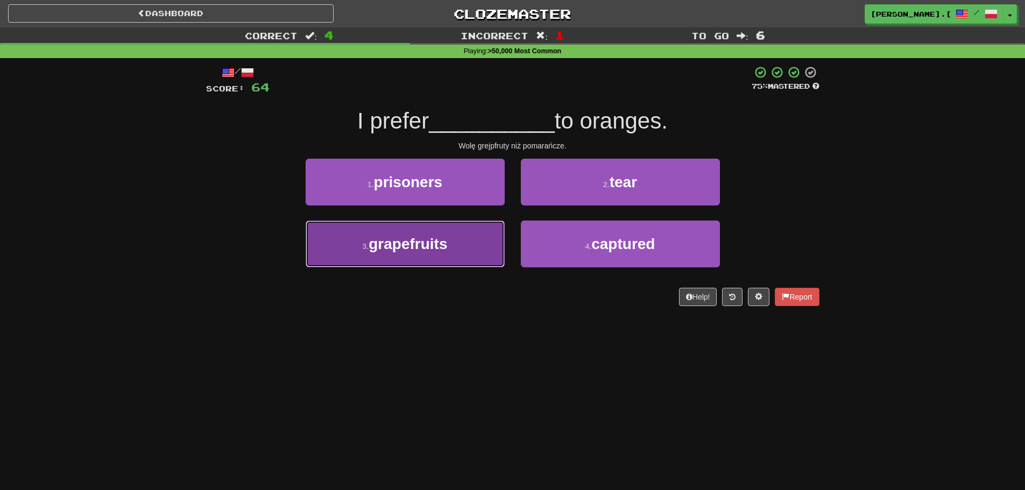
click at [423, 256] on button "3 . grapefruits" at bounding box center [405, 244] width 199 height 47
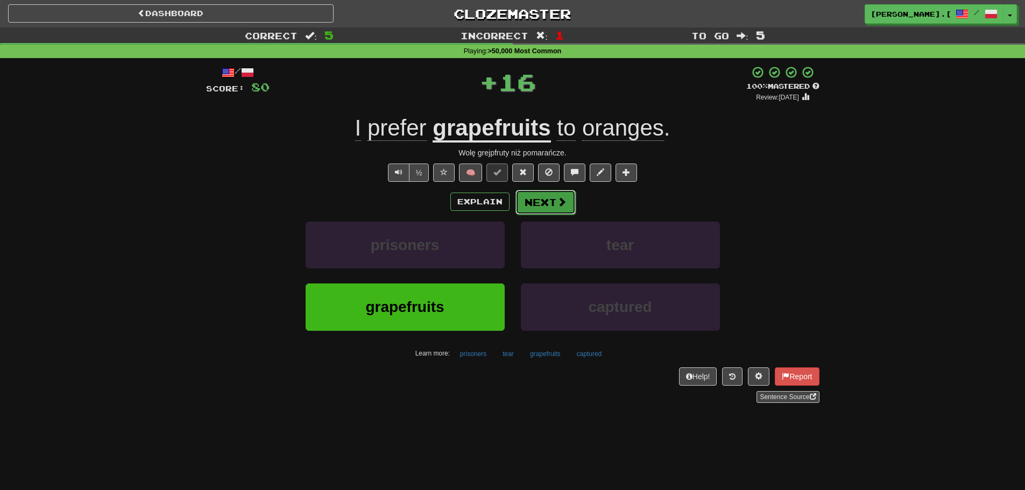
click at [550, 206] on button "Next" at bounding box center [546, 202] width 60 height 25
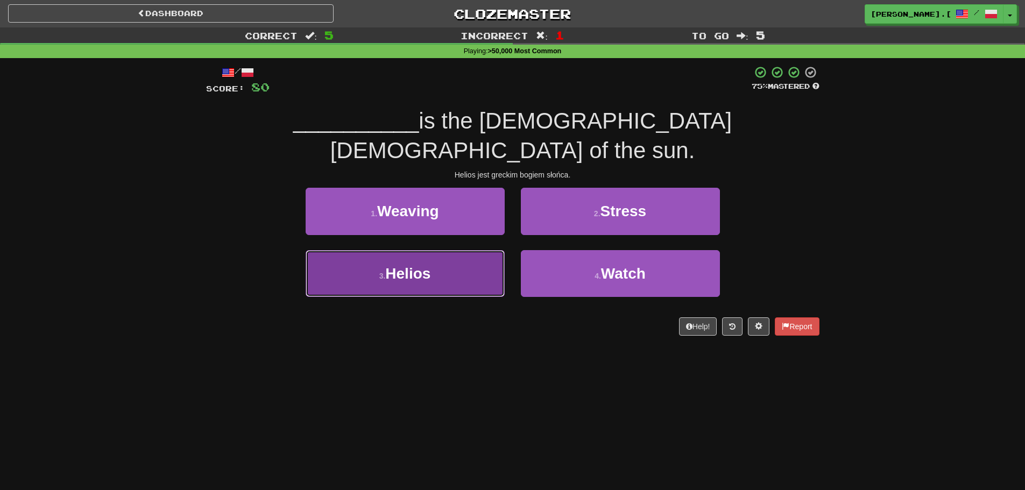
click at [414, 265] on span "Helios" at bounding box center [407, 273] width 45 height 17
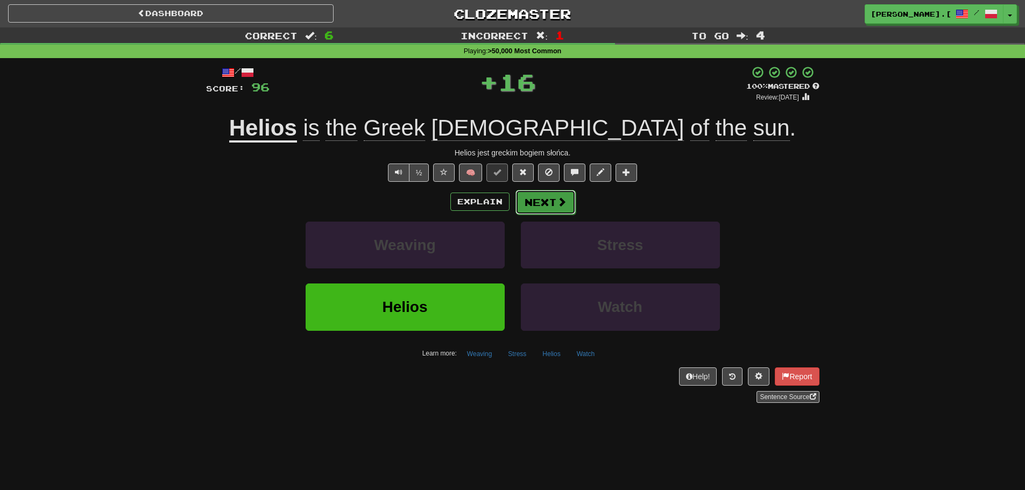
click at [541, 203] on button "Next" at bounding box center [546, 202] width 60 height 25
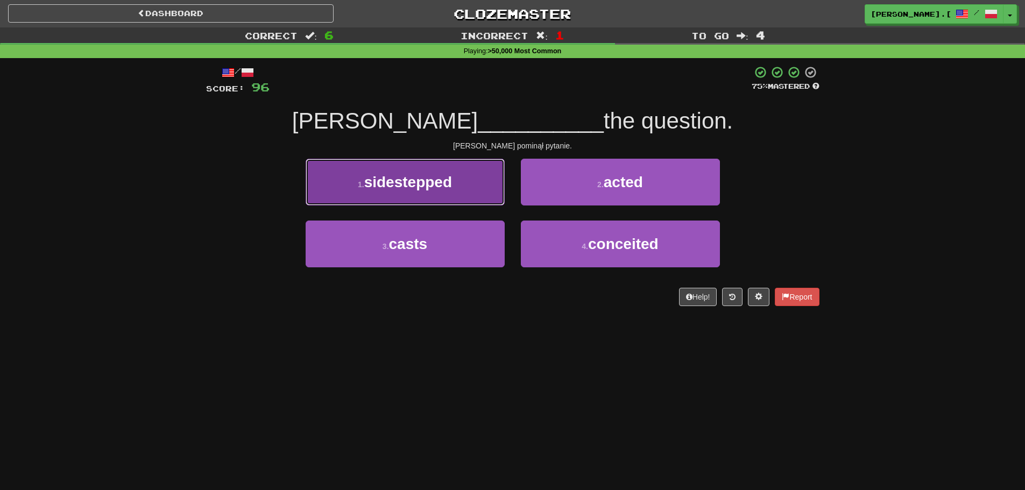
click at [472, 191] on button "1 . sidestepped" at bounding box center [405, 182] width 199 height 47
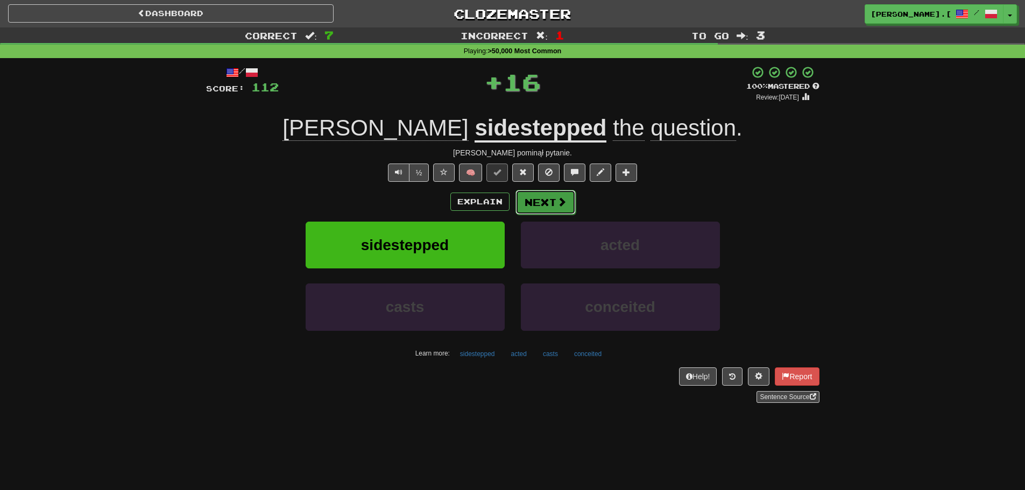
click at [557, 200] on span at bounding box center [562, 202] width 10 height 10
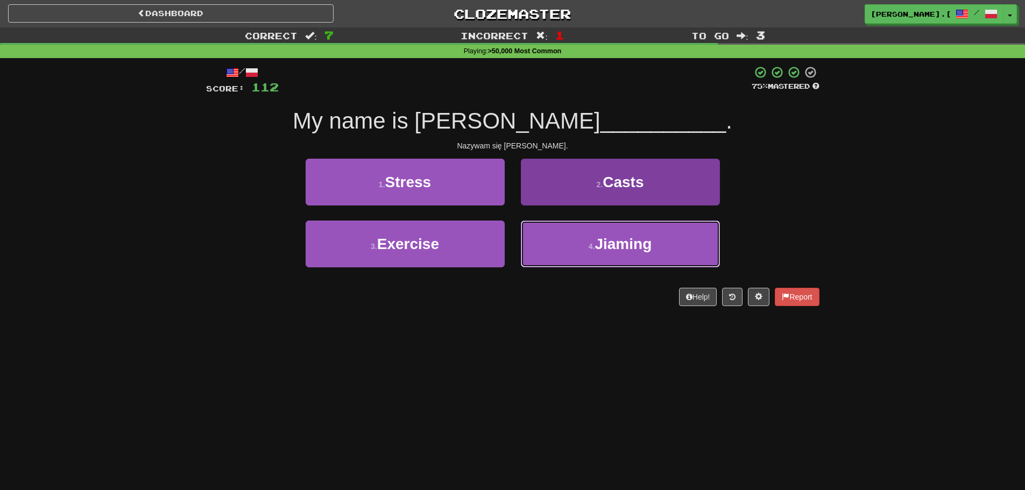
click at [579, 256] on button "4 . Jiaming" at bounding box center [620, 244] width 199 height 47
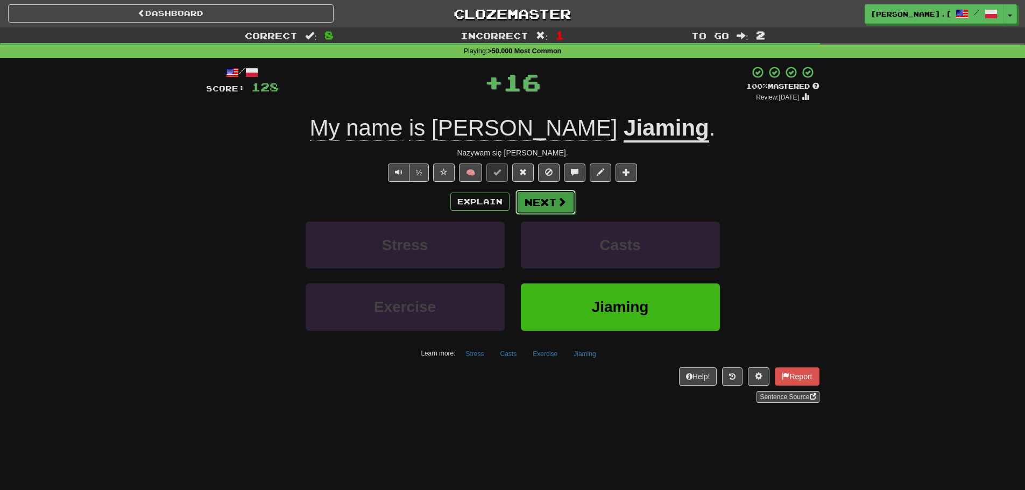
click at [550, 196] on button "Next" at bounding box center [546, 202] width 60 height 25
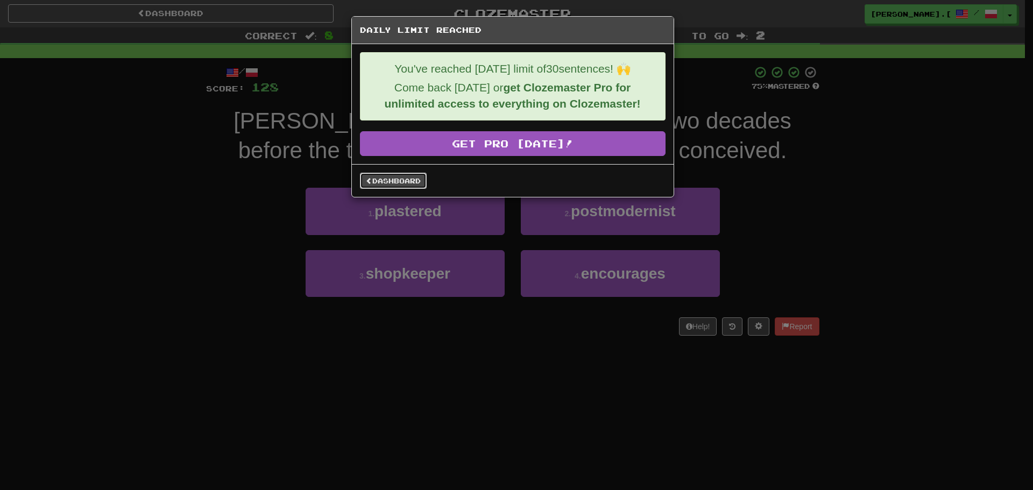
click at [412, 181] on link "Dashboard" at bounding box center [393, 181] width 67 height 16
